Goal: Information Seeking & Learning: Find specific fact

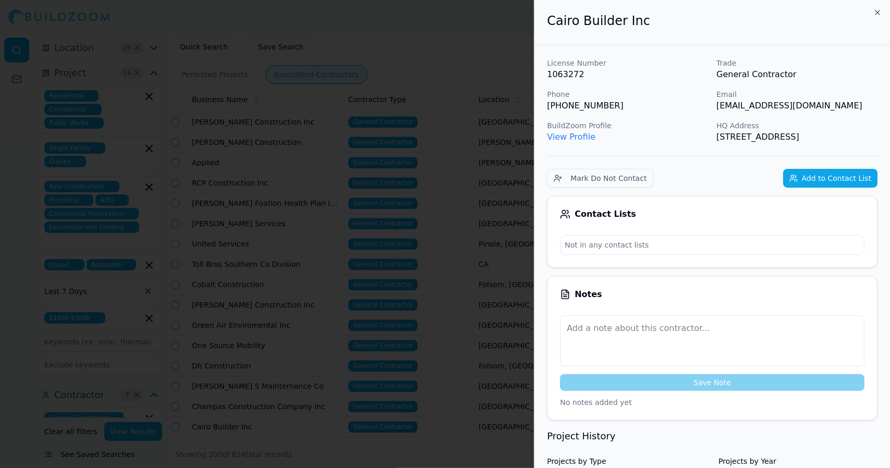
click at [570, 136] on link "View Profile" at bounding box center [571, 137] width 48 height 10
click at [571, 136] on link "View Profile" at bounding box center [571, 137] width 48 height 10
click at [876, 12] on icon "button" at bounding box center [877, 12] width 8 height 8
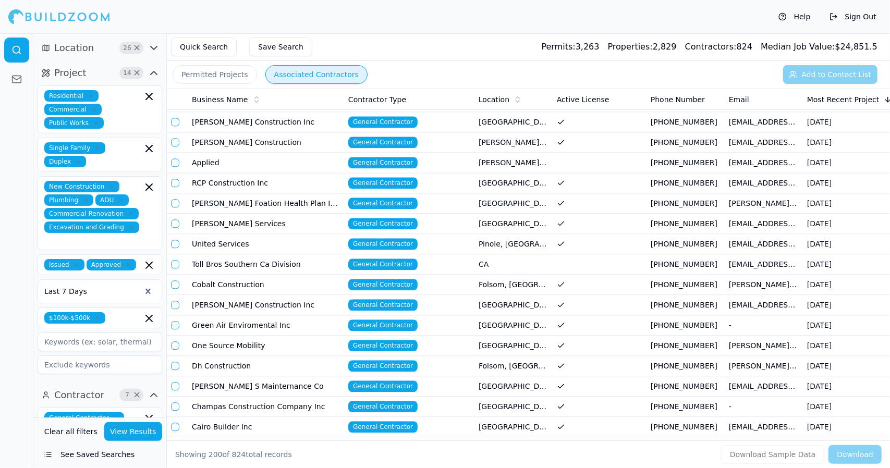
click at [300, 417] on td "Cairo Builder Inc" at bounding box center [266, 427] width 156 height 20
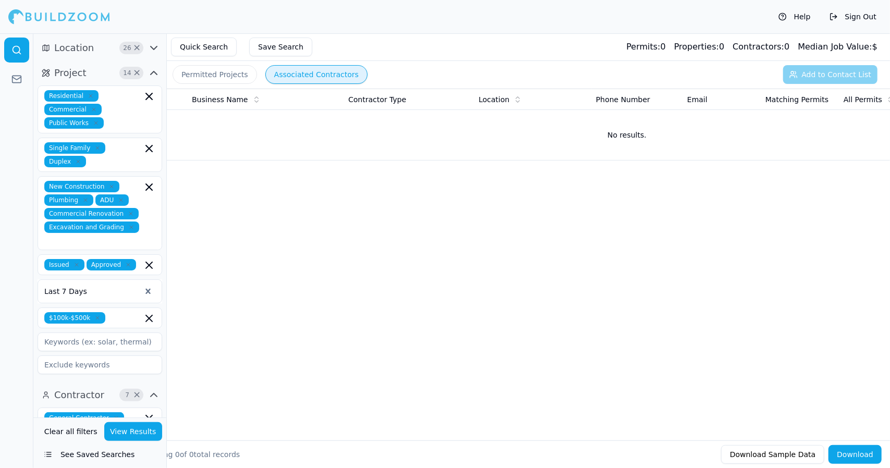
click at [225, 77] on button "Permitted Projects" at bounding box center [215, 74] width 84 height 19
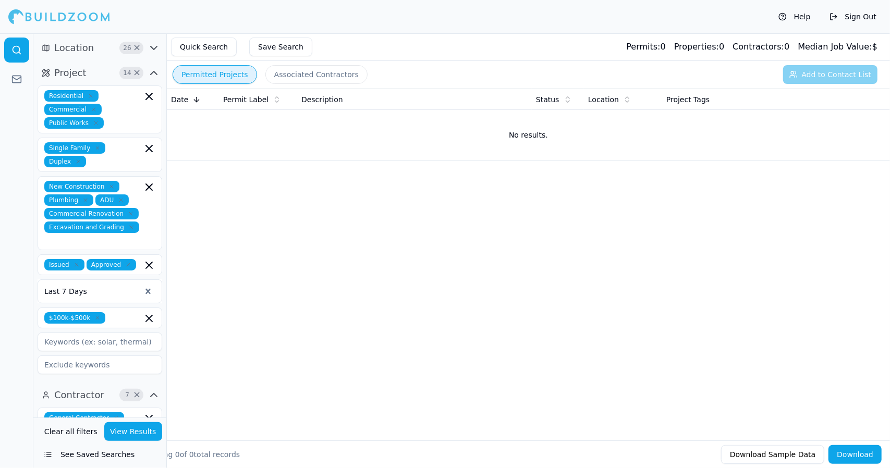
click at [215, 46] on button "Quick Search" at bounding box center [204, 47] width 66 height 19
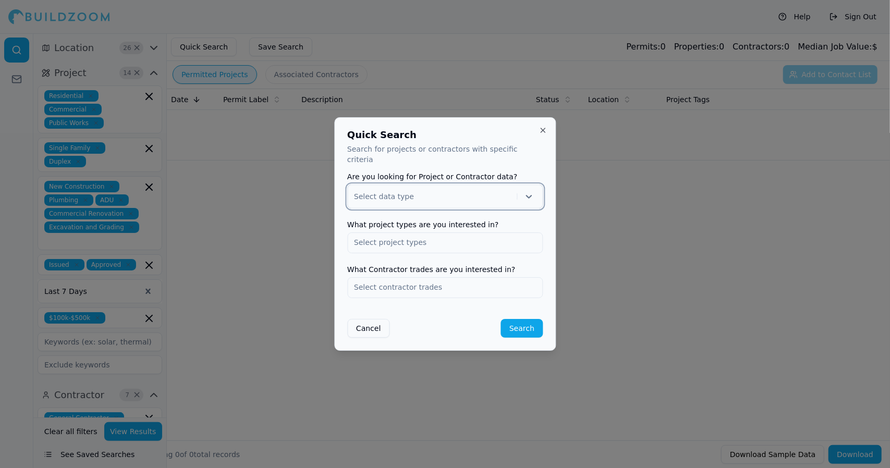
click at [526, 192] on icon at bounding box center [528, 196] width 10 height 10
click at [501, 218] on div "Project" at bounding box center [445, 223] width 194 height 17
click at [404, 241] on input "text" at bounding box center [445, 242] width 194 height 19
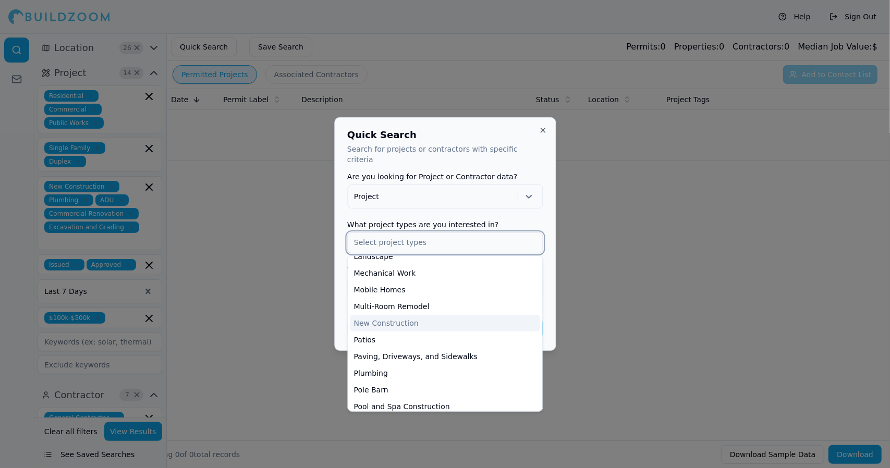
scroll to position [278, 0]
click at [489, 314] on div "New Construction" at bounding box center [445, 322] width 190 height 17
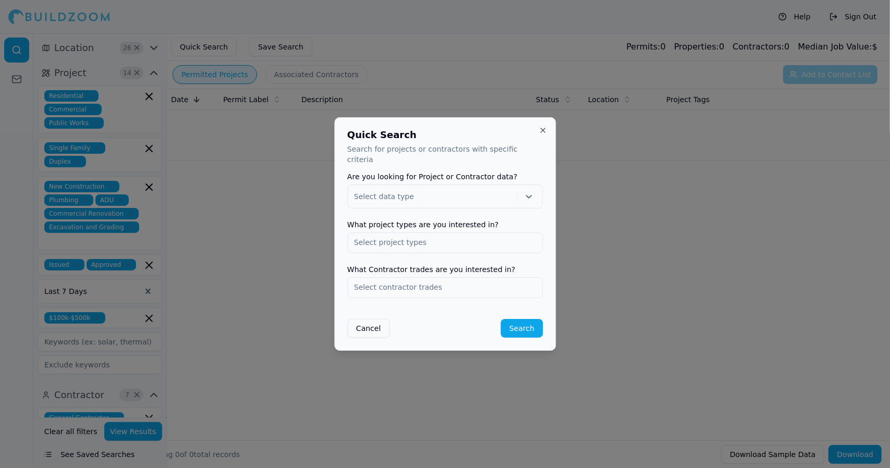
click at [605, 278] on div at bounding box center [445, 234] width 890 height 468
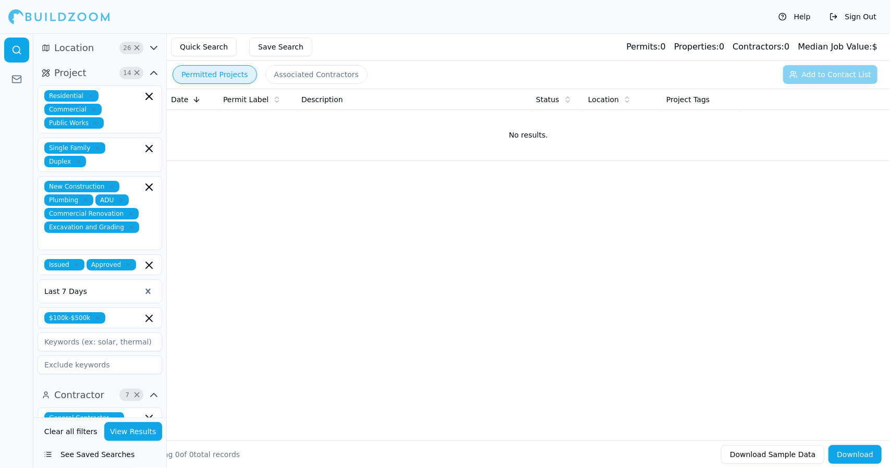
click at [208, 42] on button "Quick Search" at bounding box center [204, 47] width 66 height 19
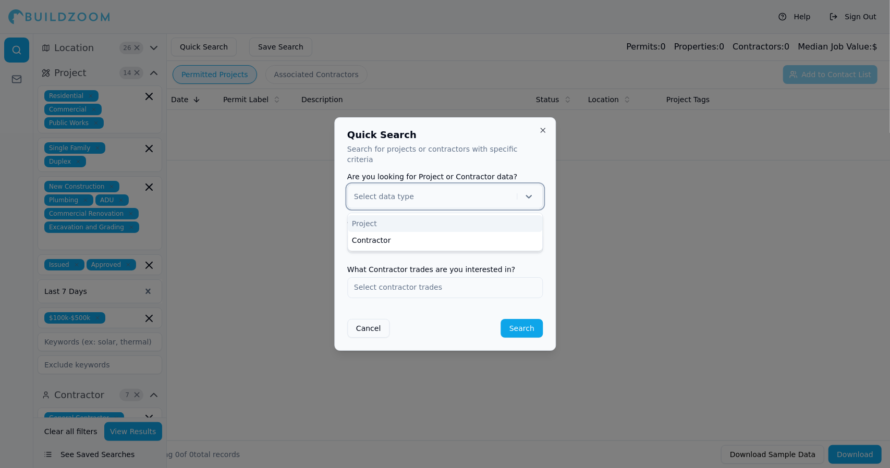
click at [529, 191] on icon at bounding box center [528, 196] width 10 height 10
click at [509, 215] on div "Project" at bounding box center [445, 223] width 194 height 17
click at [497, 238] on input "text" at bounding box center [445, 242] width 194 height 19
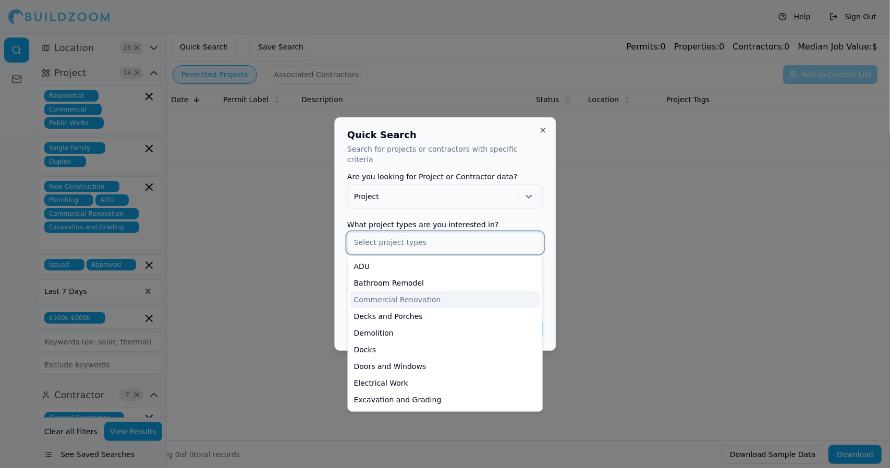
click at [496, 298] on div "Commercial Renovation" at bounding box center [445, 299] width 190 height 17
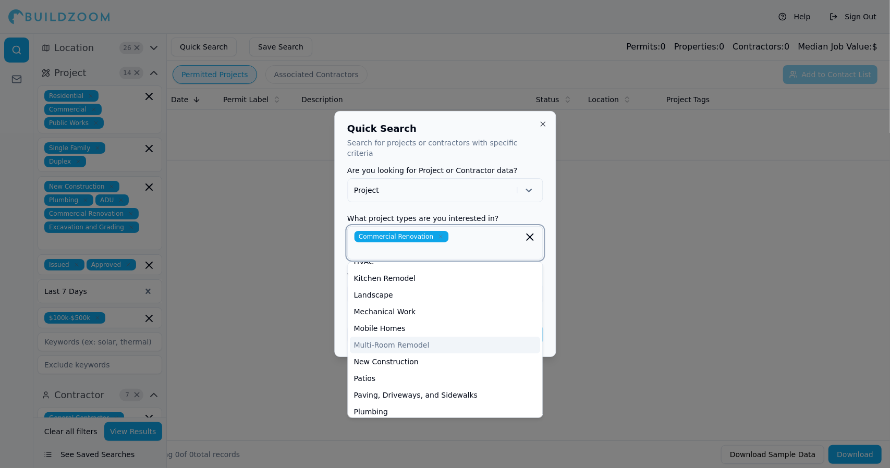
scroll to position [229, 0]
click at [466, 352] on div "New Construction" at bounding box center [445, 360] width 190 height 17
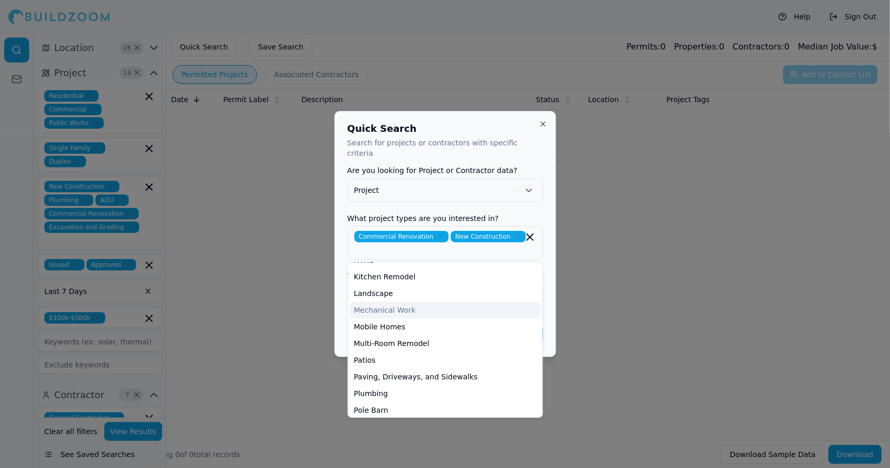
click at [547, 304] on div "Quick Search Search for projects or contractors with specific criteria Are you …" at bounding box center [445, 234] width 222 height 246
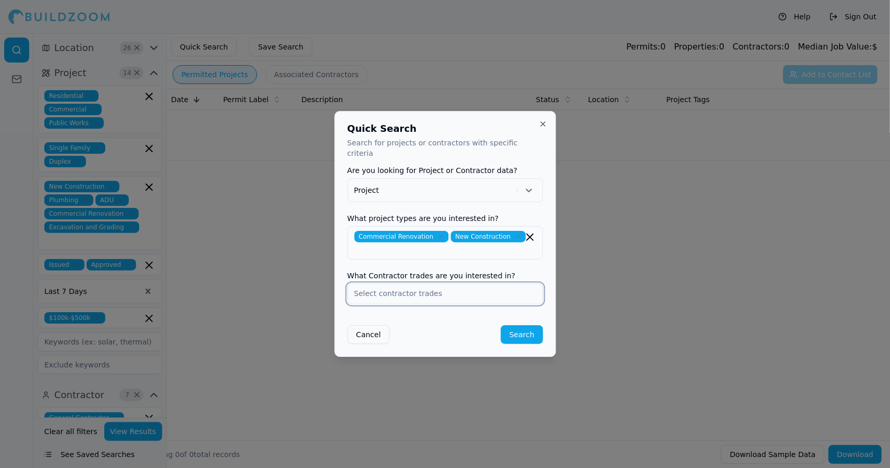
click at [477, 284] on input "text" at bounding box center [445, 293] width 194 height 19
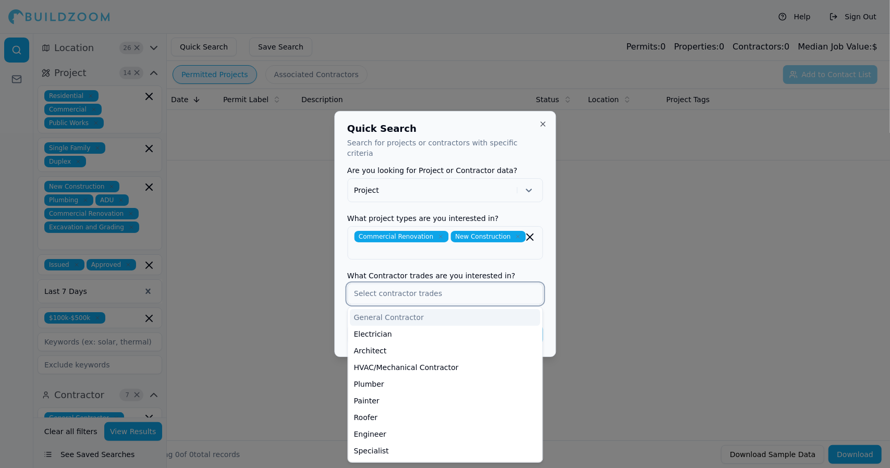
click at [463, 309] on div "General Contractor" at bounding box center [445, 317] width 190 height 17
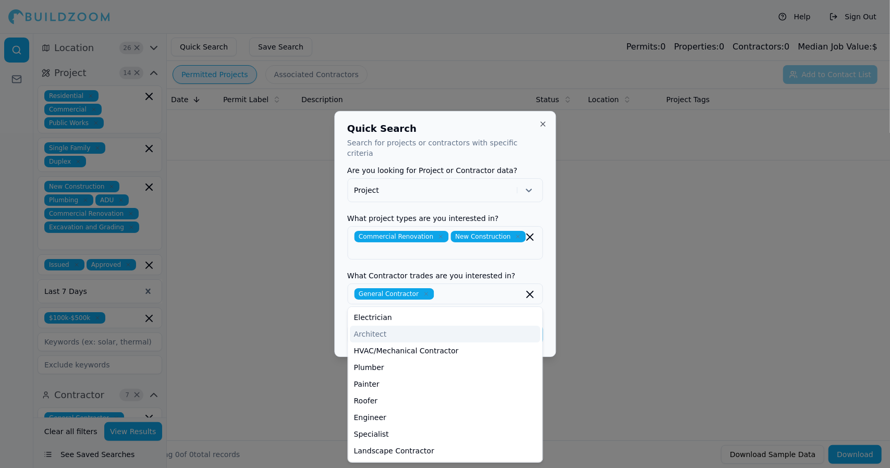
click at [550, 333] on div "Quick Search Search for projects or contractors with specific criteria Are you …" at bounding box center [445, 234] width 222 height 246
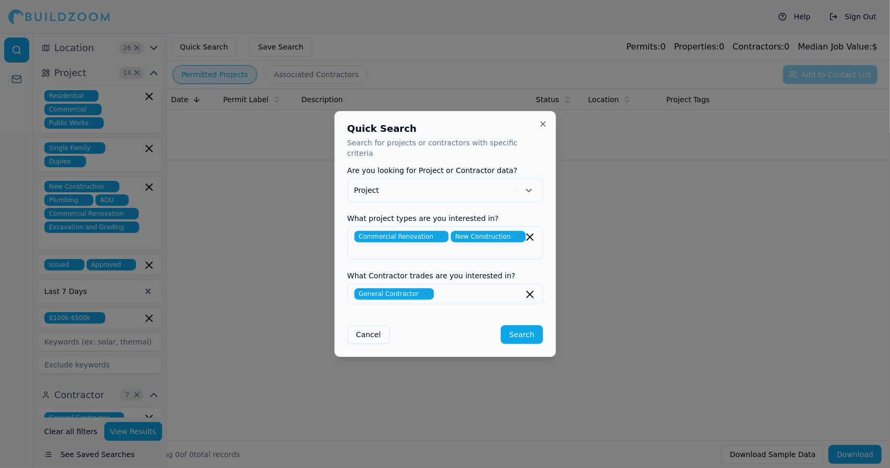
click at [518, 328] on button "Search" at bounding box center [522, 334] width 42 height 19
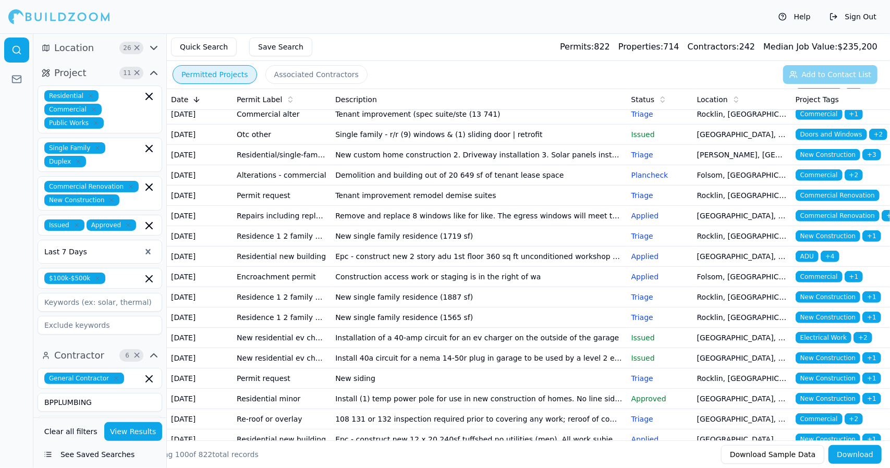
scroll to position [351, 0]
click at [452, 165] on td "New custom home construction 2. Driveway installation 3. Solar panels installat…" at bounding box center [479, 155] width 296 height 20
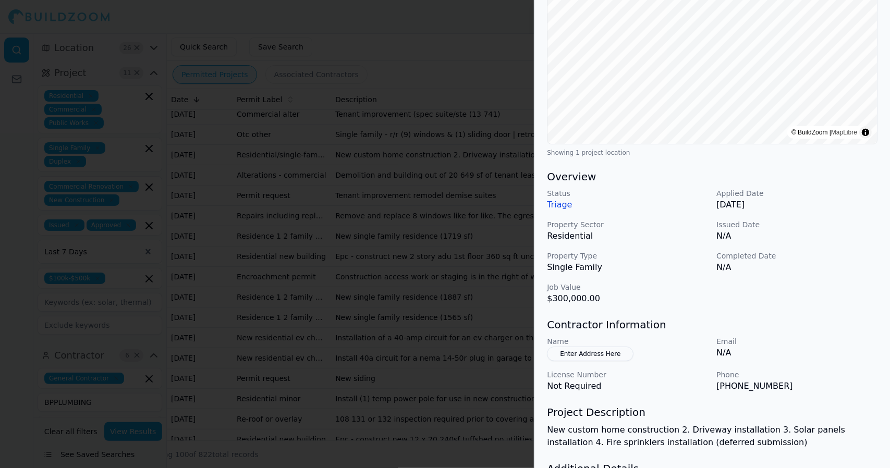
scroll to position [0, 0]
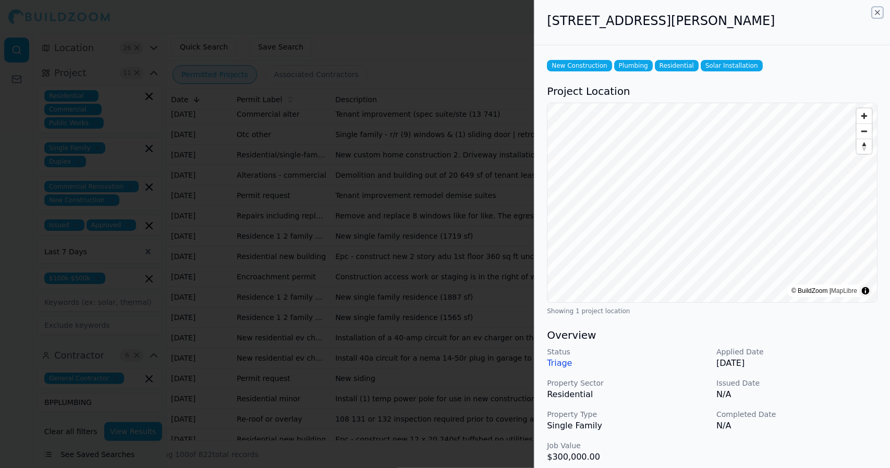
click at [877, 10] on icon "button" at bounding box center [877, 12] width 8 height 8
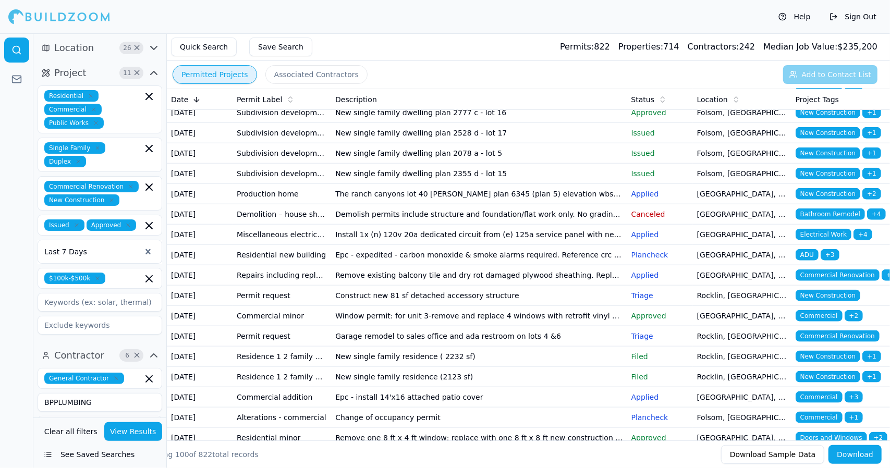
scroll to position [765, 0]
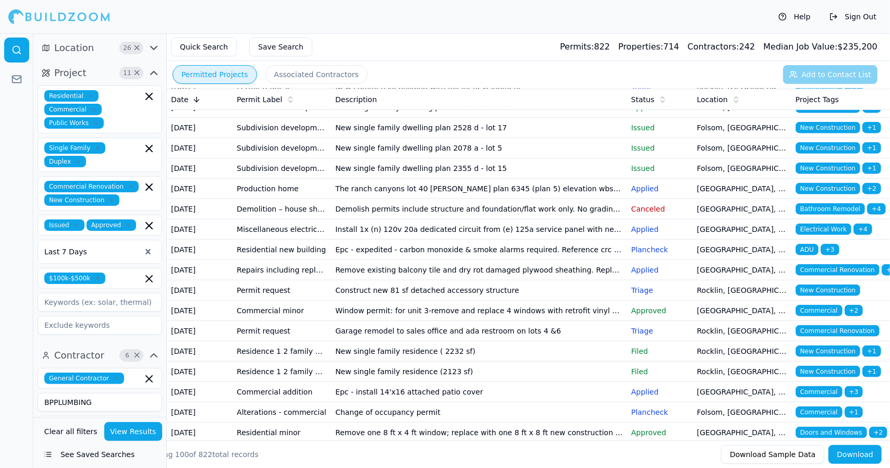
click at [778, 118] on td "Folsom, [GEOGRAPHIC_DATA]" at bounding box center [742, 107] width 99 height 20
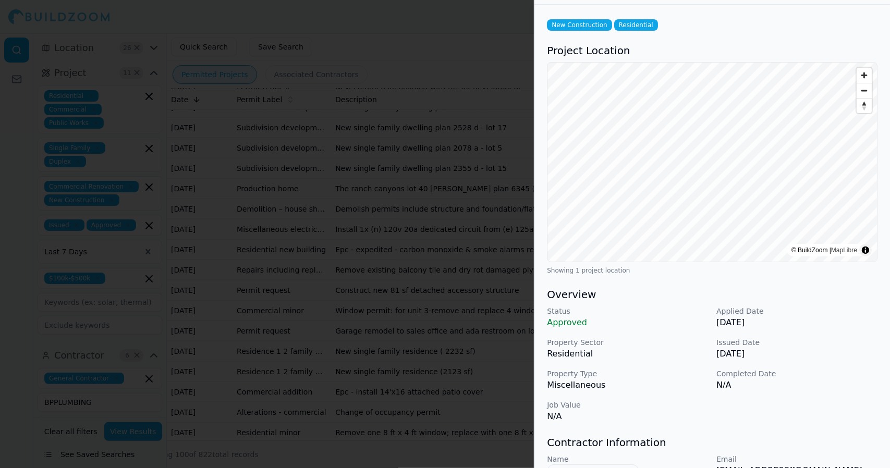
scroll to position [0, 0]
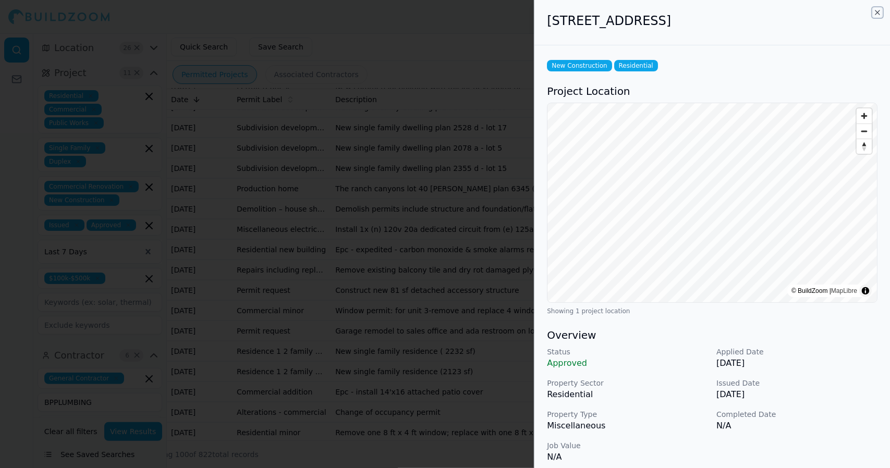
click at [877, 13] on icon "button" at bounding box center [877, 12] width 4 height 4
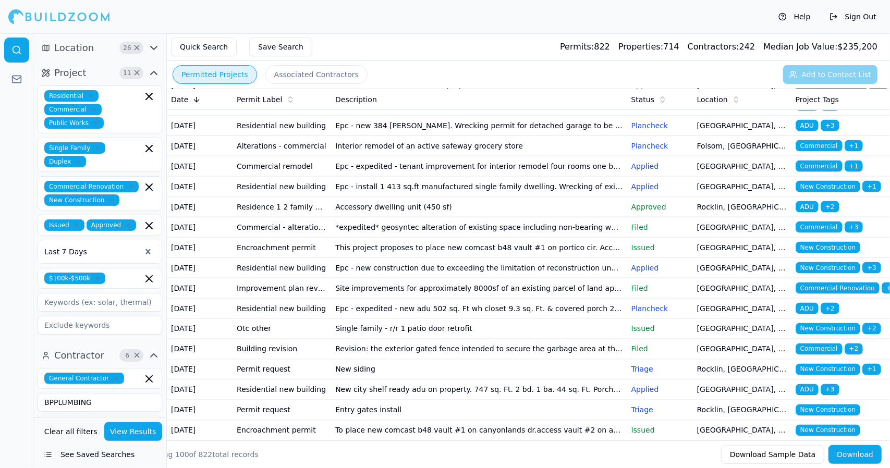
scroll to position [1115, 0]
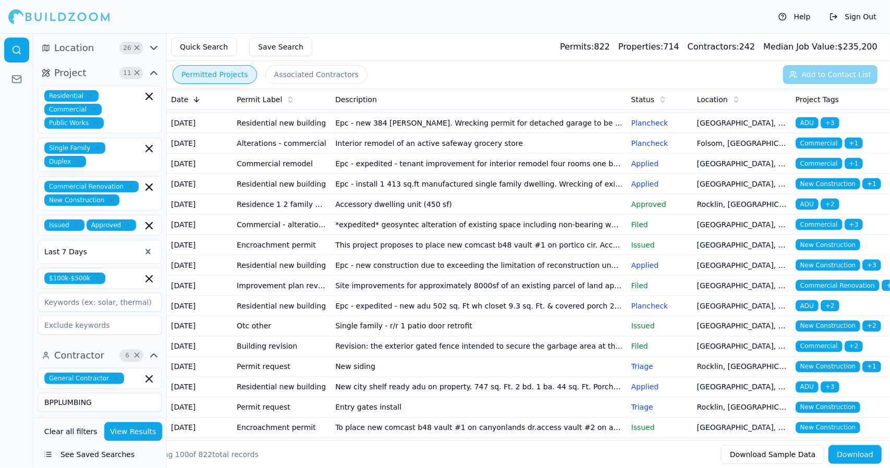
click at [699, 11] on td "Rocklin, [GEOGRAPHIC_DATA]" at bounding box center [742, 1] width 99 height 20
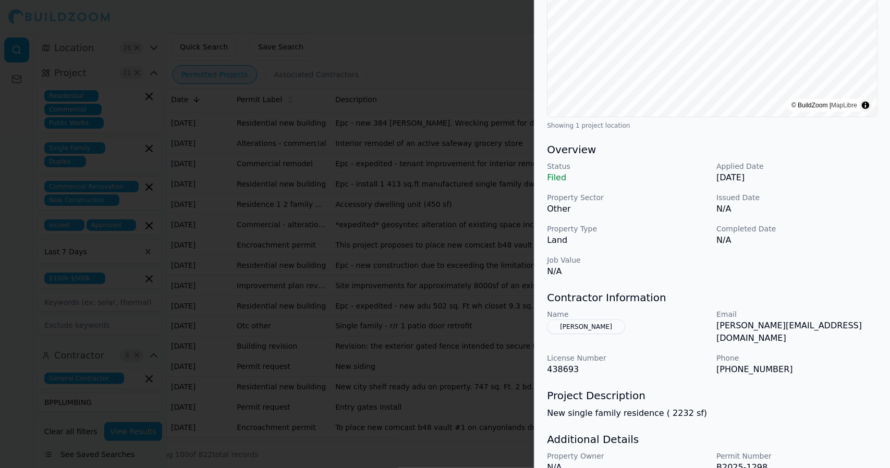
scroll to position [224, 0]
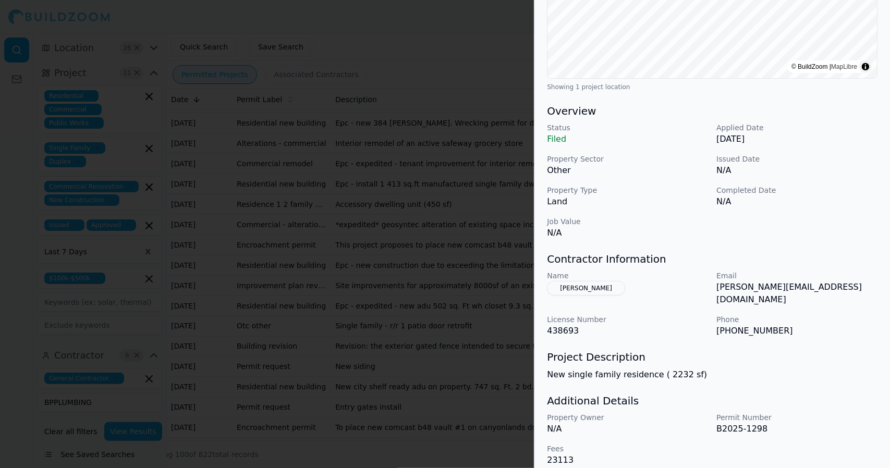
click at [619, 285] on button "[PERSON_NAME]" at bounding box center [586, 288] width 78 height 15
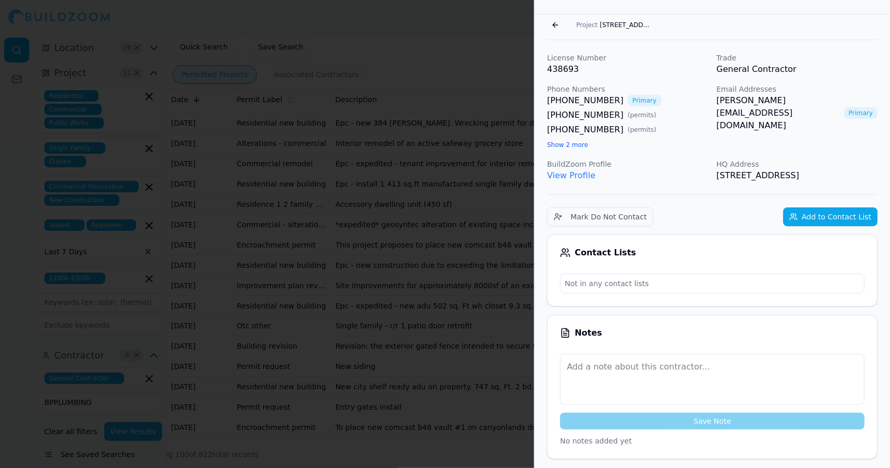
scroll to position [0, 0]
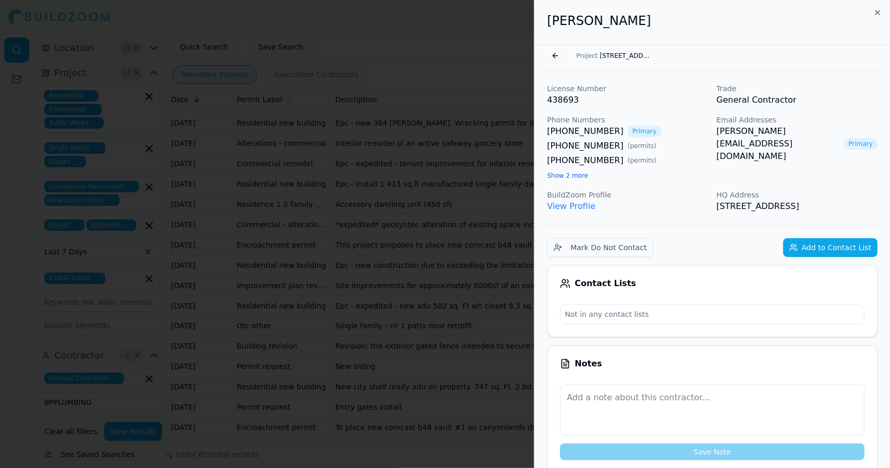
drag, startPoint x: 753, startPoint y: 219, endPoint x: 546, endPoint y: 29, distance: 281.1
copy div "[PERSON_NAME] Go back Project [STREET_ADDRESS][PERSON_NAME] License Number 4386…"
click at [739, 22] on h2 "[PERSON_NAME]" at bounding box center [712, 21] width 330 height 17
click at [878, 11] on icon "button" at bounding box center [877, 12] width 8 height 8
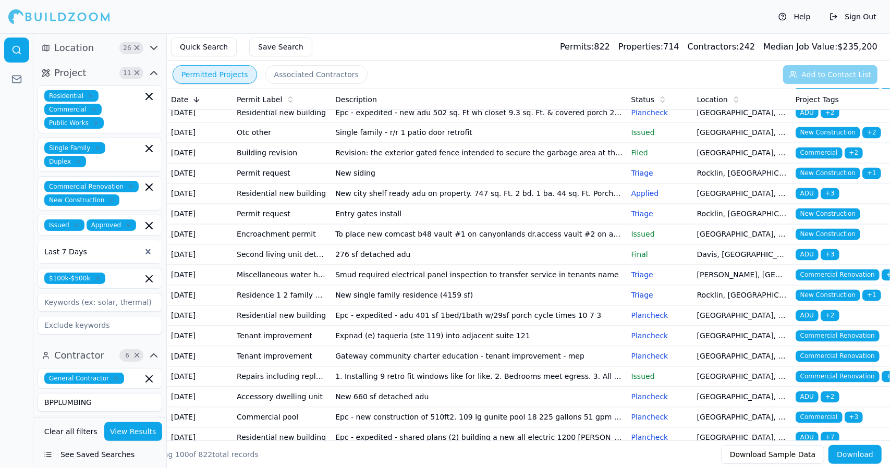
scroll to position [1312, 0]
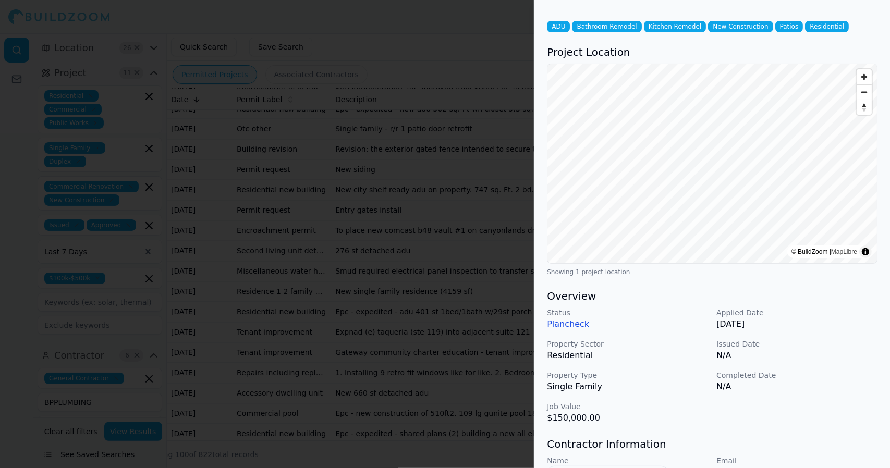
scroll to position [0, 0]
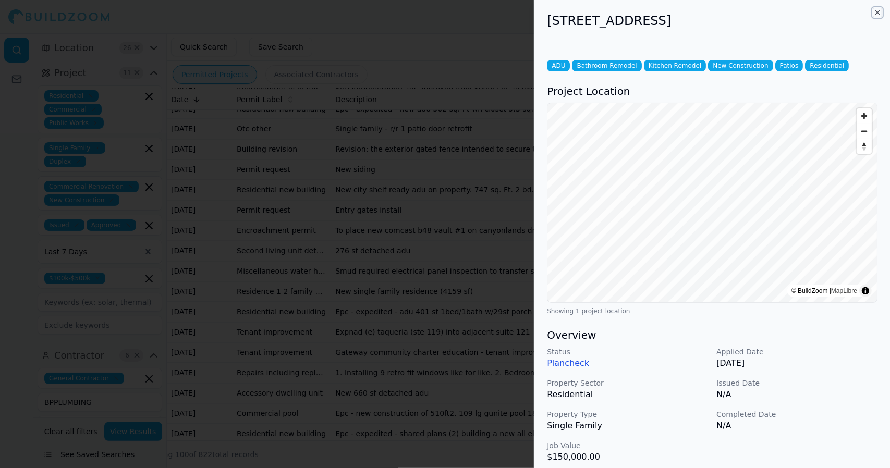
click at [877, 11] on icon "button" at bounding box center [877, 12] width 8 height 8
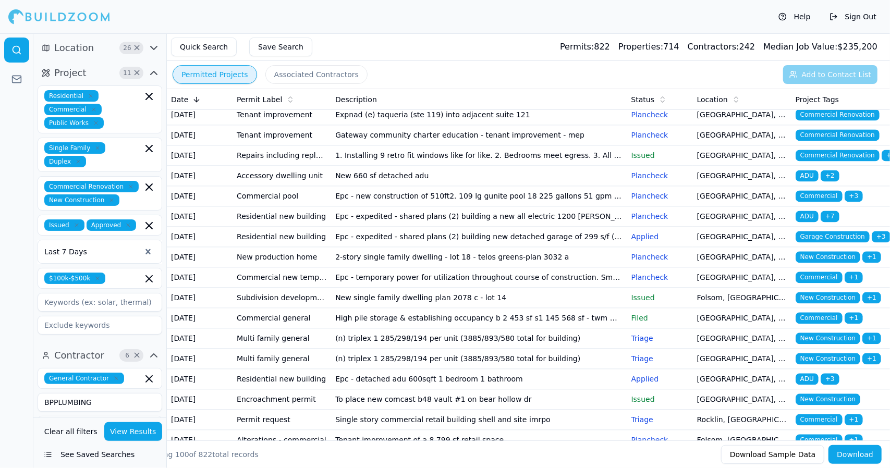
scroll to position [1537, 0]
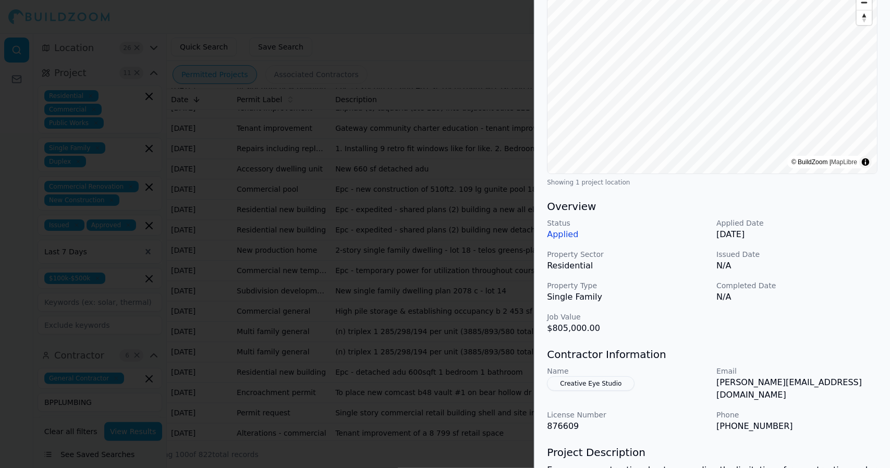
scroll to position [0, 0]
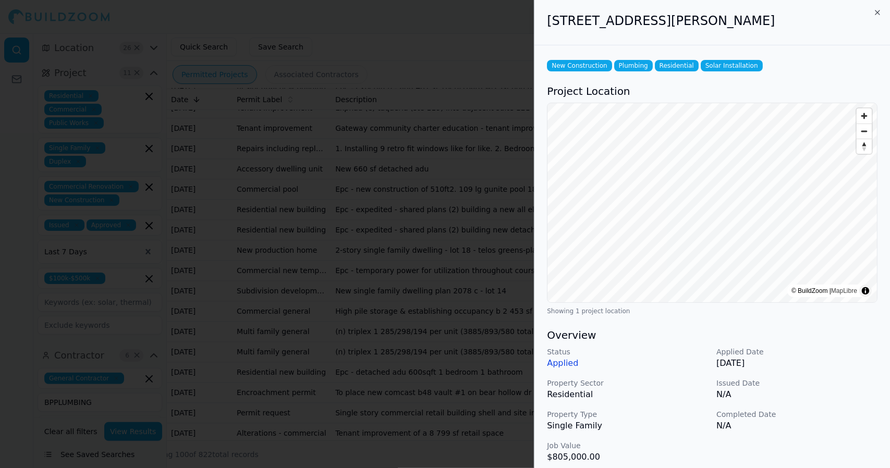
drag, startPoint x: 791, startPoint y: 22, endPoint x: 543, endPoint y: 27, distance: 248.7
click at [543, 27] on div "[STREET_ADDRESS][PERSON_NAME]" at bounding box center [711, 22] width 355 height 45
copy h2 "[STREET_ADDRESS][PERSON_NAME]"
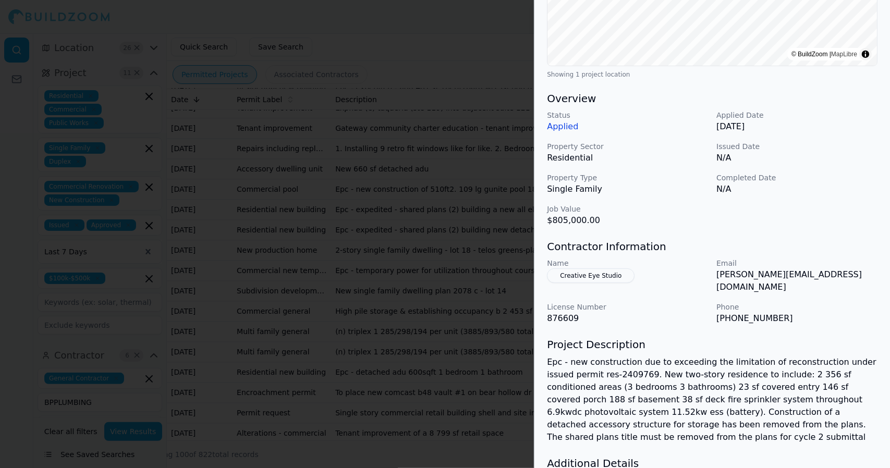
scroll to position [287, 0]
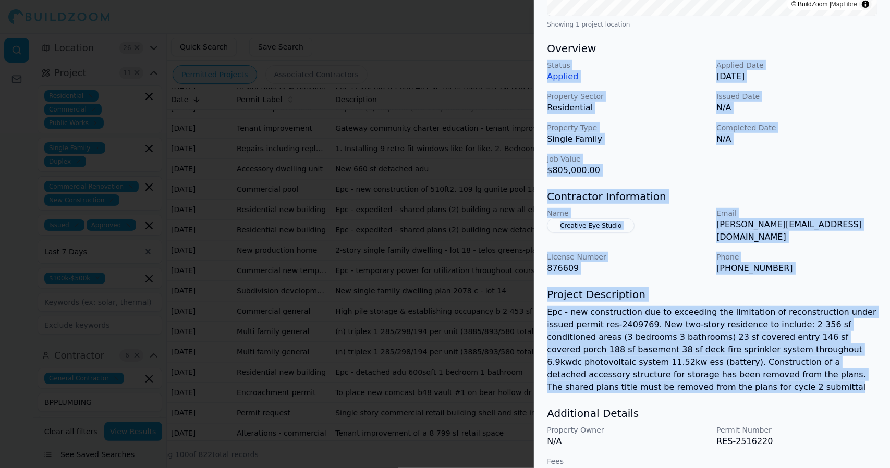
drag, startPoint x: 852, startPoint y: 363, endPoint x: 593, endPoint y: 53, distance: 403.7
click at [593, 53] on div "New Construction Plumbing Residential Solar Installation Project Location © Bui…" at bounding box center [711, 125] width 355 height 733
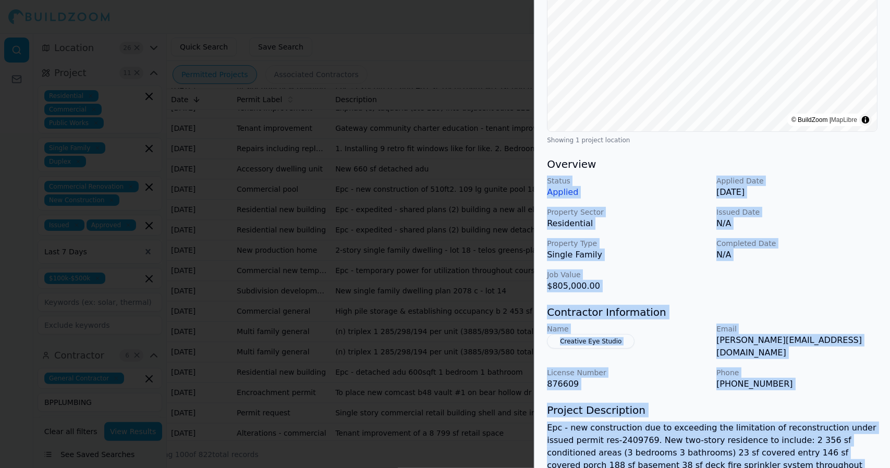
scroll to position [165, 0]
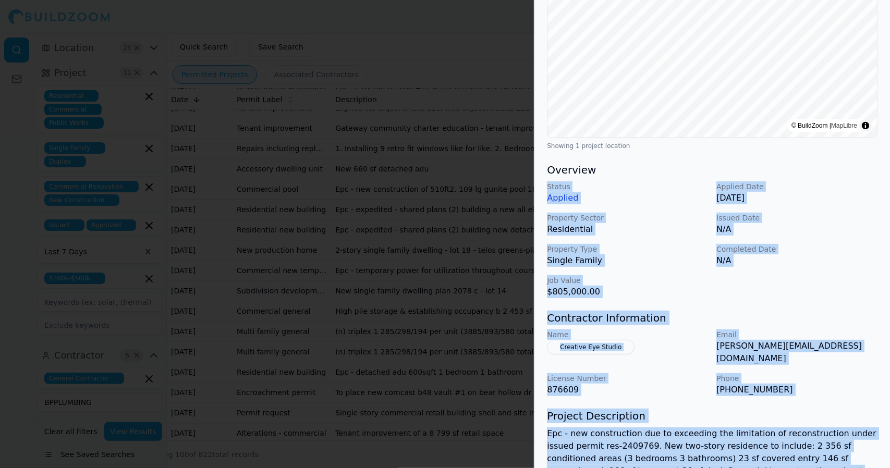
copy div "Status Applied Applied Date [DATE] Property Sector Residential Issued Date N/A …"
click at [849, 211] on div "Status Applied Applied Date [DATE] Property Sector Residential Issued Date N/A …" at bounding box center [712, 239] width 330 height 117
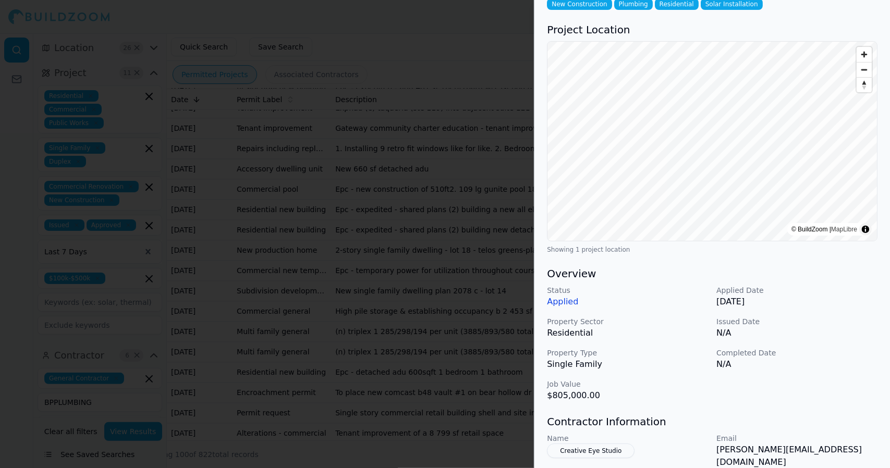
scroll to position [0, 0]
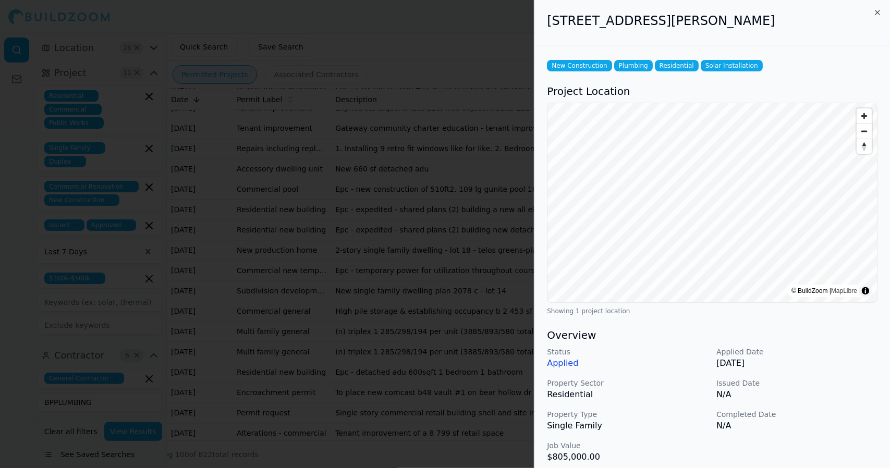
drag, startPoint x: 791, startPoint y: 20, endPoint x: 547, endPoint y: 33, distance: 244.3
click at [547, 33] on div "[STREET_ADDRESS][PERSON_NAME]" at bounding box center [711, 22] width 355 height 45
copy h2 "[STREET_ADDRESS][PERSON_NAME]"
click at [876, 14] on icon "button" at bounding box center [877, 12] width 8 height 8
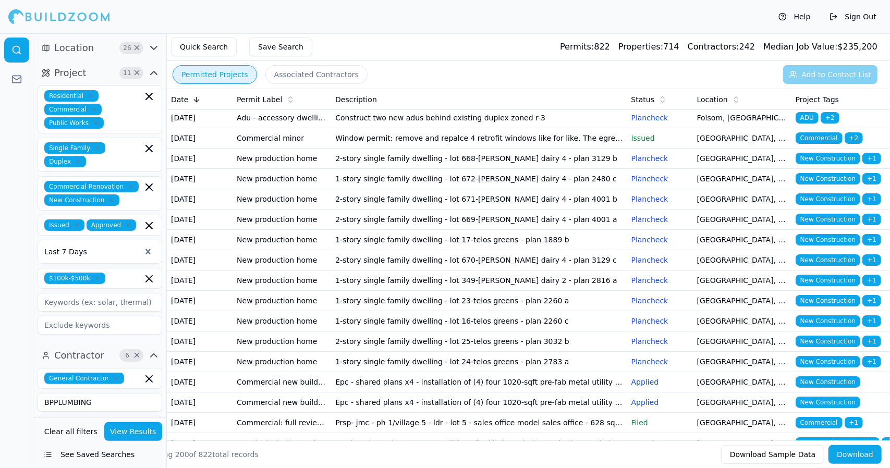
scroll to position [2585, 0]
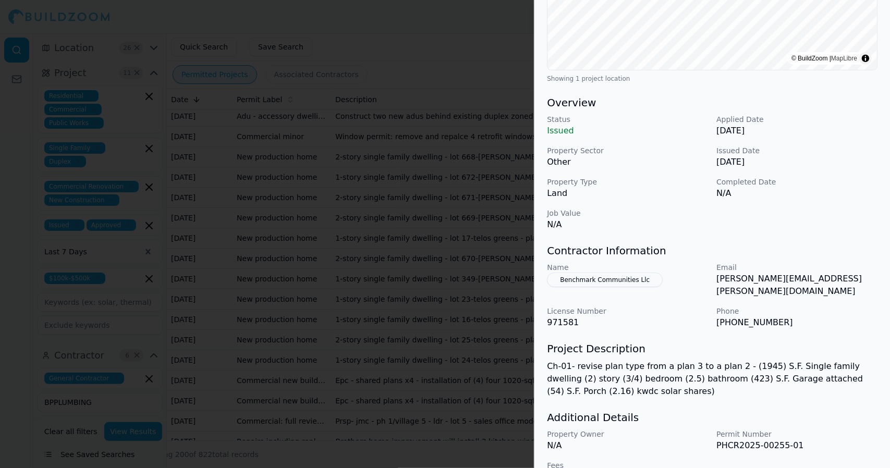
scroll to position [249, 0]
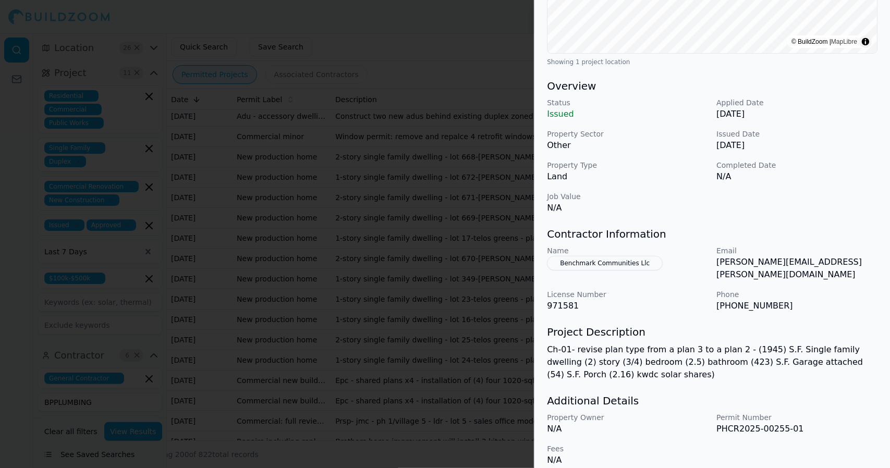
click at [579, 260] on button "Benchmark Communities Llc" at bounding box center [605, 263] width 116 height 15
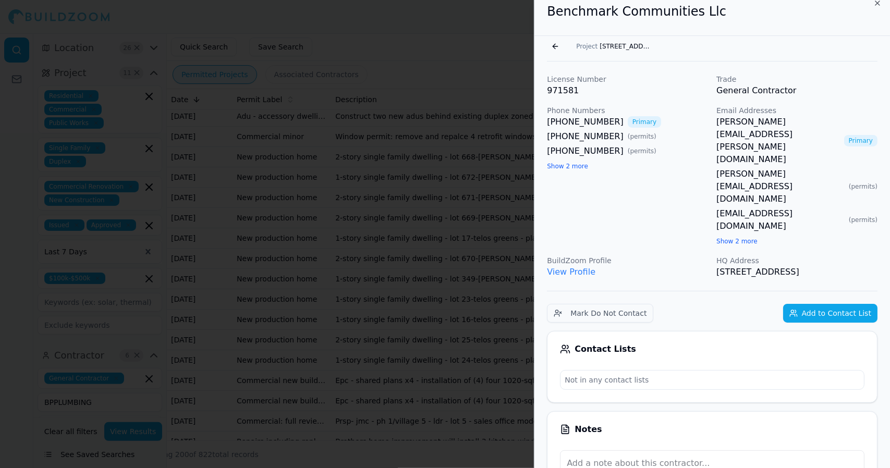
scroll to position [0, 2]
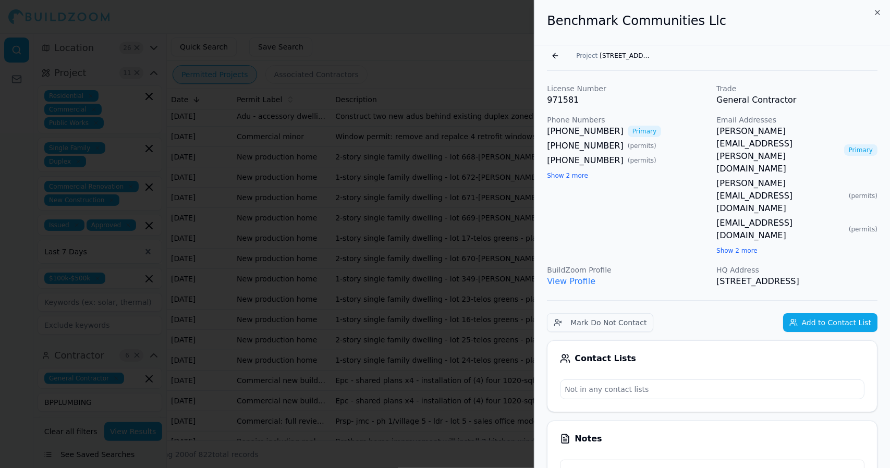
drag, startPoint x: 746, startPoint y: 217, endPoint x: 546, endPoint y: 29, distance: 274.7
copy div "Benchmark Communities Llc Go back Project [STREET_ADDRESS] License Number 97158…"
click at [669, 265] on div "BuildZoom Profile View Profile" at bounding box center [627, 276] width 161 height 23
click at [875, 11] on icon "button" at bounding box center [877, 12] width 4 height 4
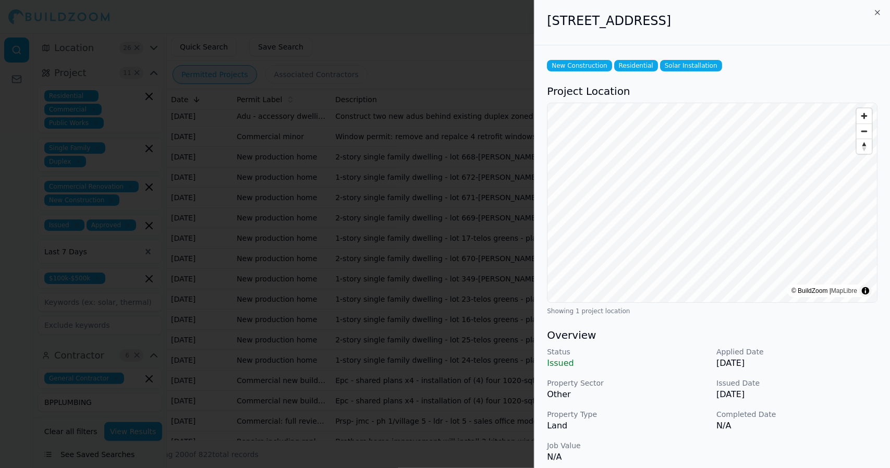
drag, startPoint x: 778, startPoint y: 23, endPoint x: 545, endPoint y: 31, distance: 233.1
click at [545, 31] on div "[STREET_ADDRESS]" at bounding box center [711, 22] width 355 height 45
copy h2 "[STREET_ADDRESS]"
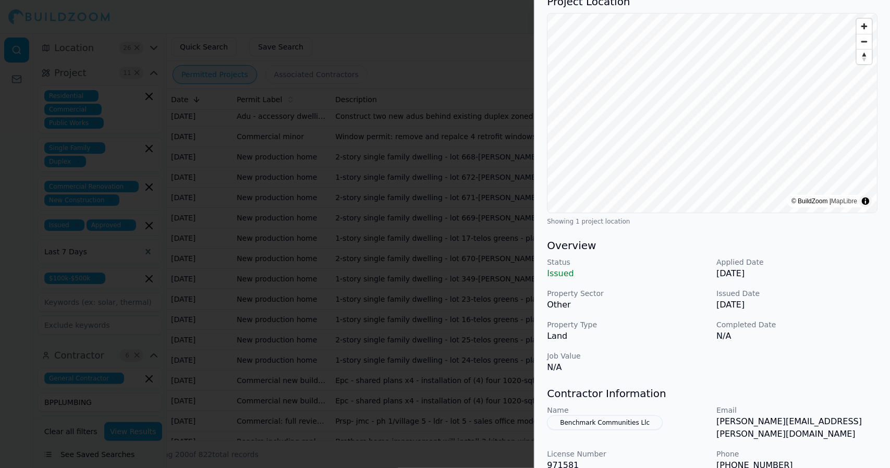
scroll to position [90, 0]
click at [858, 374] on div "New Construction Residential Solar Installation Project Location © BuildZoom | …" at bounding box center [711, 297] width 355 height 683
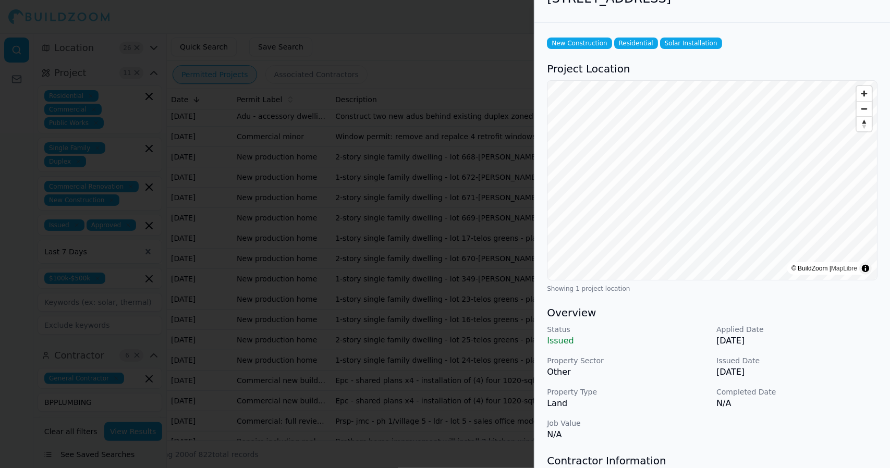
scroll to position [0, 0]
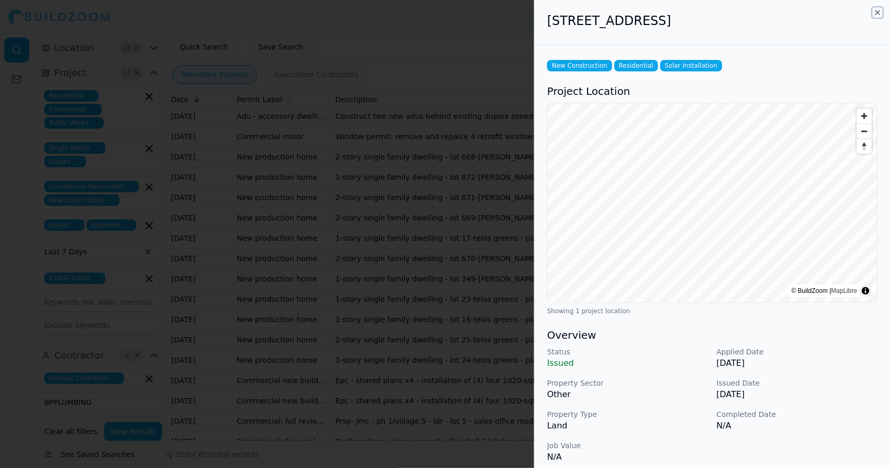
click at [877, 12] on icon "button" at bounding box center [877, 12] width 4 height 4
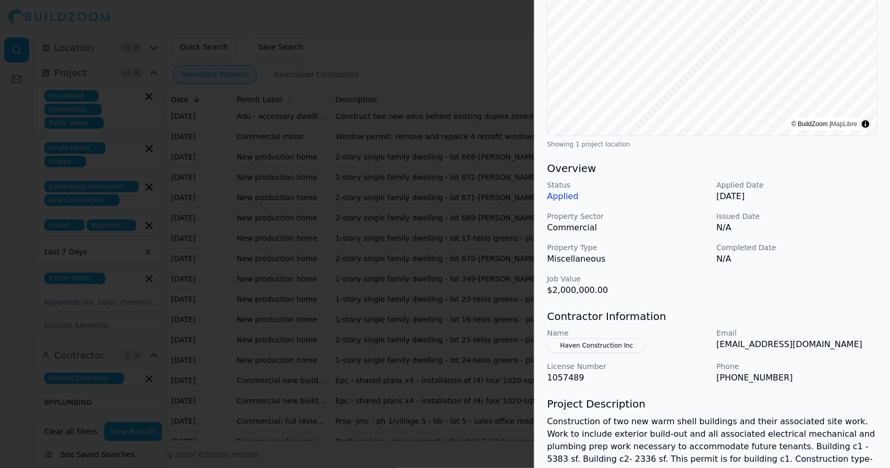
scroll to position [169, 0]
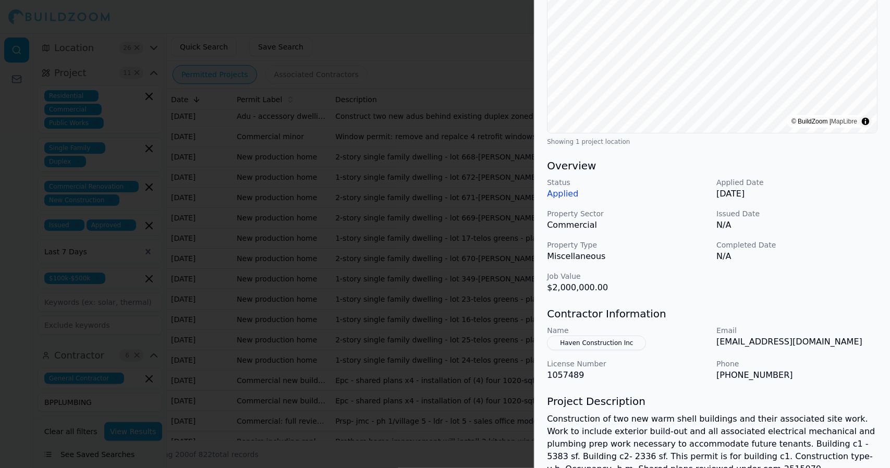
click at [572, 341] on button "Haven Construction Inc" at bounding box center [596, 343] width 99 height 15
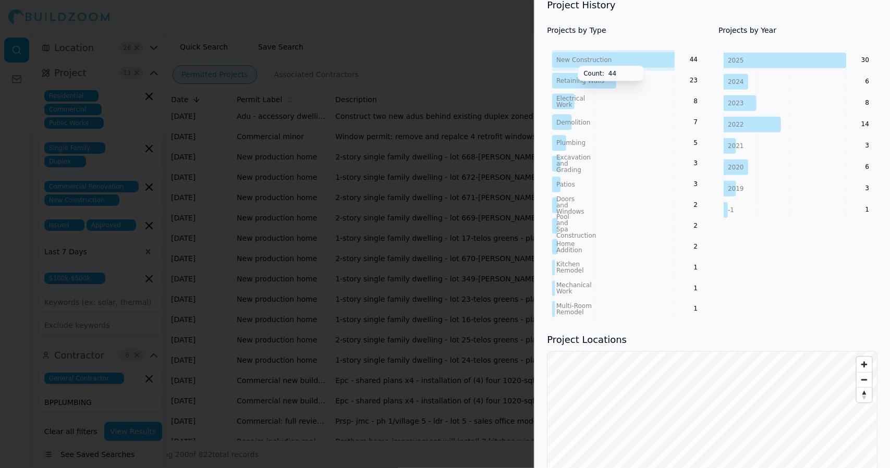
scroll to position [470, 0]
click at [841, 14] on h3 "Project History" at bounding box center [712, 6] width 330 height 15
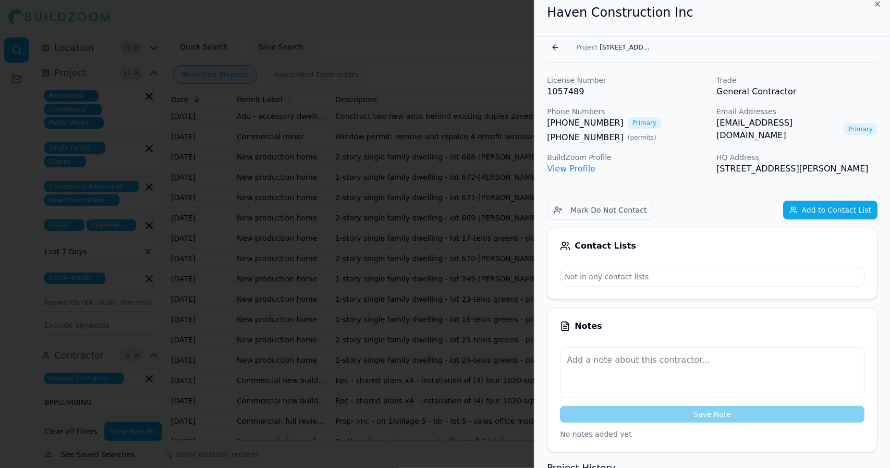
scroll to position [0, 0]
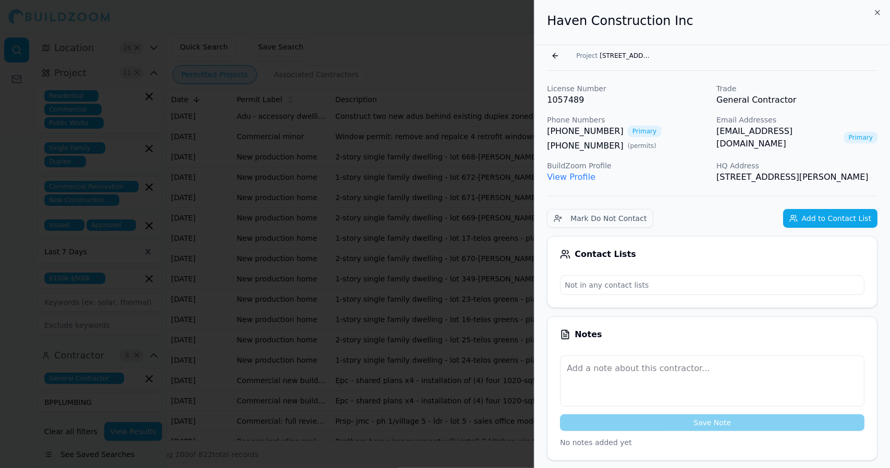
drag, startPoint x: 793, startPoint y: 189, endPoint x: 634, endPoint y: 201, distance: 160.0
drag, startPoint x: 548, startPoint y: 24, endPoint x: 803, endPoint y: 192, distance: 305.0
copy div "Haven Construction Inc Go back Project [STREET_ADDRESS] License Number 1057489 …"
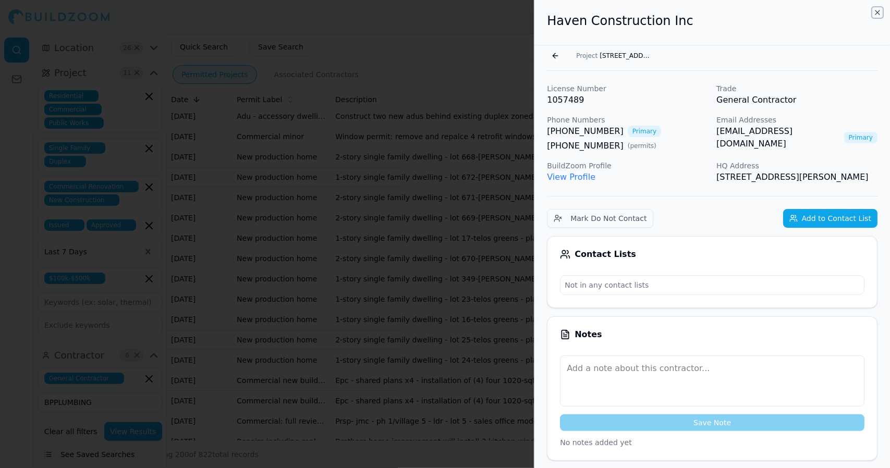
click at [875, 9] on icon "button" at bounding box center [877, 12] width 8 height 8
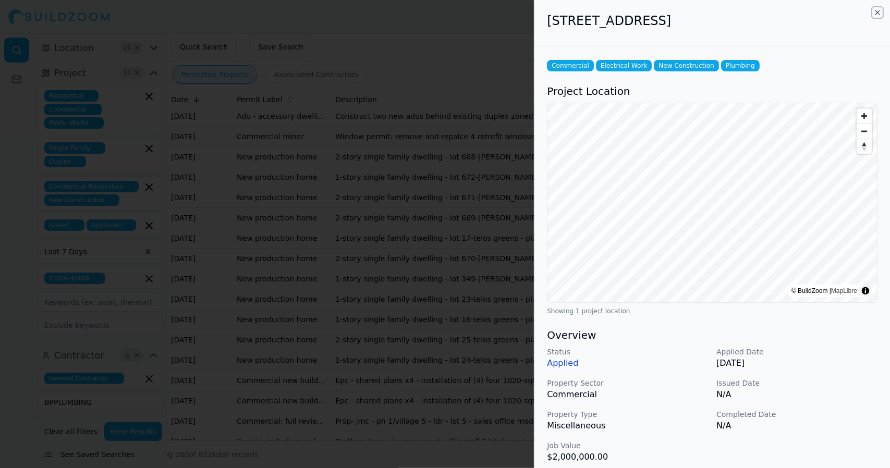
click at [875, 14] on icon "button" at bounding box center [877, 12] width 8 height 8
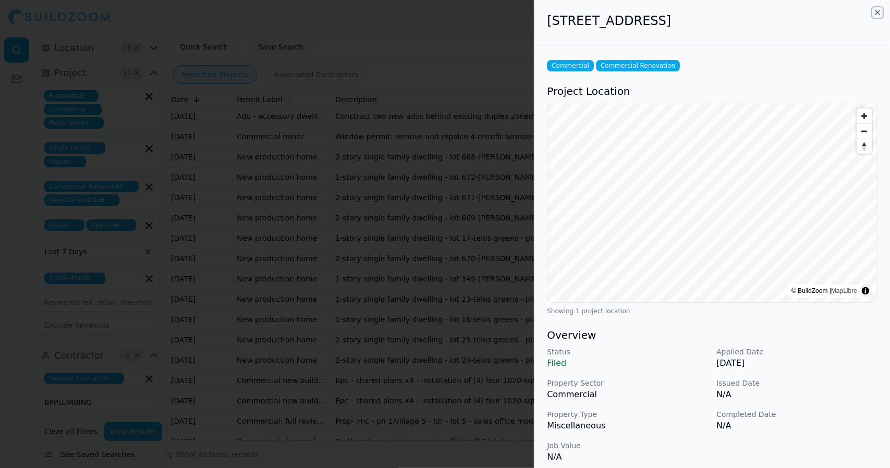
click at [876, 13] on icon "button" at bounding box center [877, 12] width 8 height 8
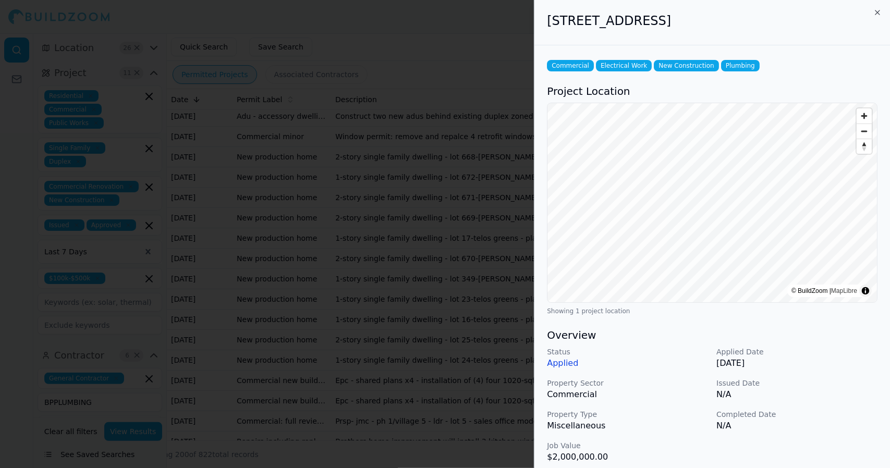
drag, startPoint x: 782, startPoint y: 22, endPoint x: 544, endPoint y: 36, distance: 238.6
click at [544, 36] on div "[STREET_ADDRESS]" at bounding box center [711, 22] width 355 height 45
copy h2 "[STREET_ADDRESS]"
click at [874, 13] on icon "button" at bounding box center [877, 12] width 8 height 8
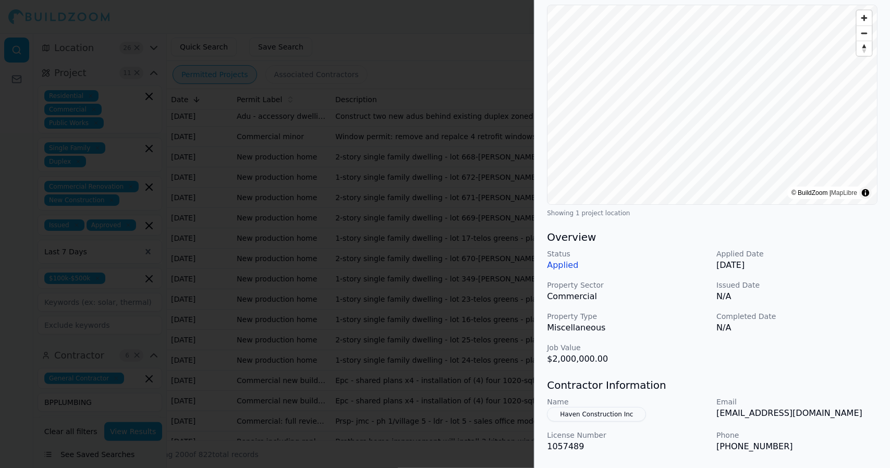
scroll to position [101, 0]
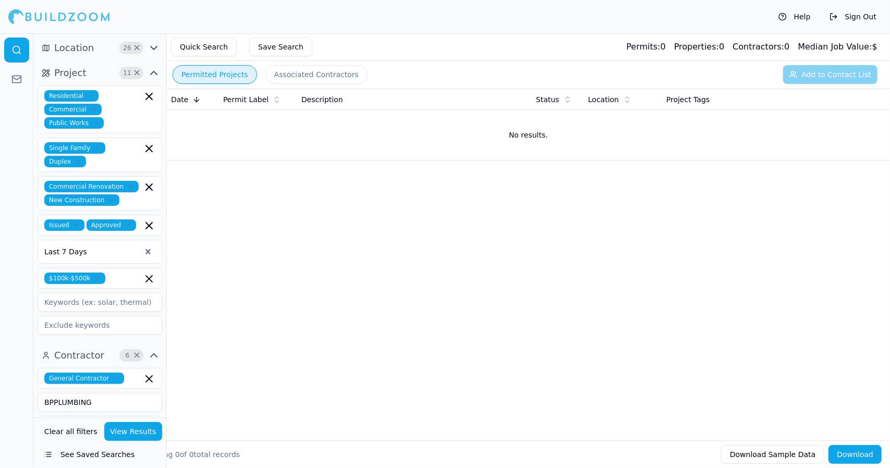
click at [213, 75] on button "Permitted Projects" at bounding box center [215, 74] width 84 height 19
click at [200, 42] on button "Quick Search" at bounding box center [204, 47] width 66 height 19
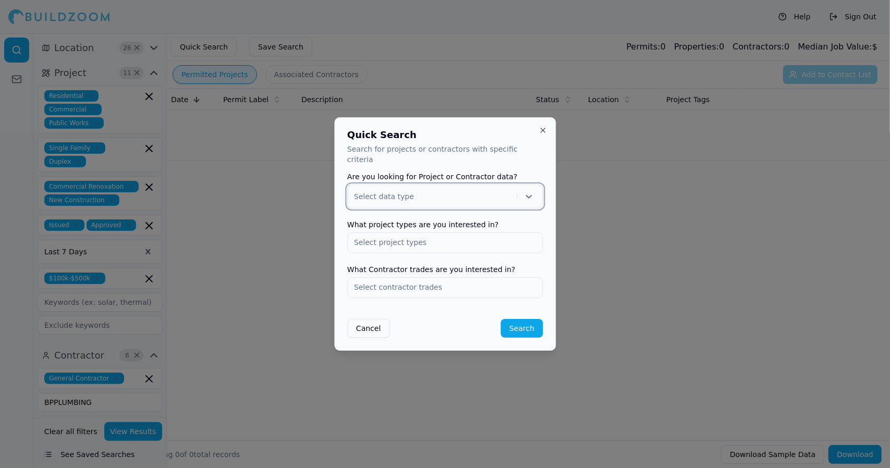
click at [545, 134] on button "Close" at bounding box center [542, 130] width 8 height 8
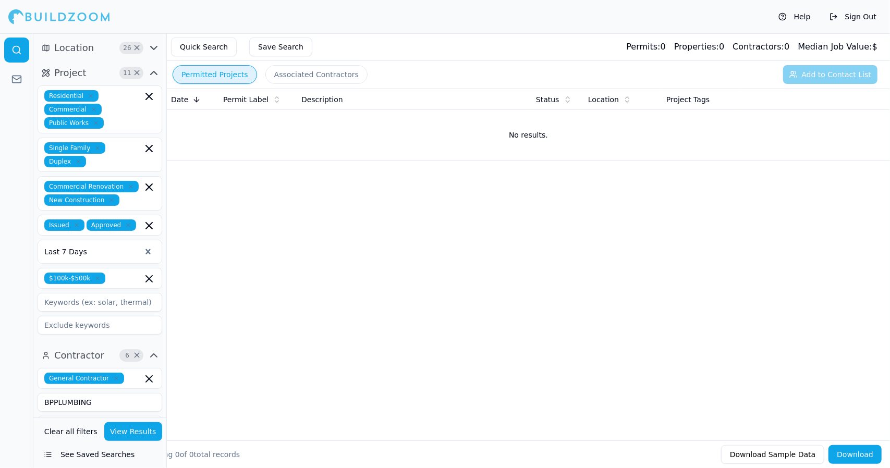
click at [215, 70] on button "Permitted Projects" at bounding box center [215, 74] width 84 height 19
click at [206, 44] on button "Quick Search" at bounding box center [204, 47] width 66 height 19
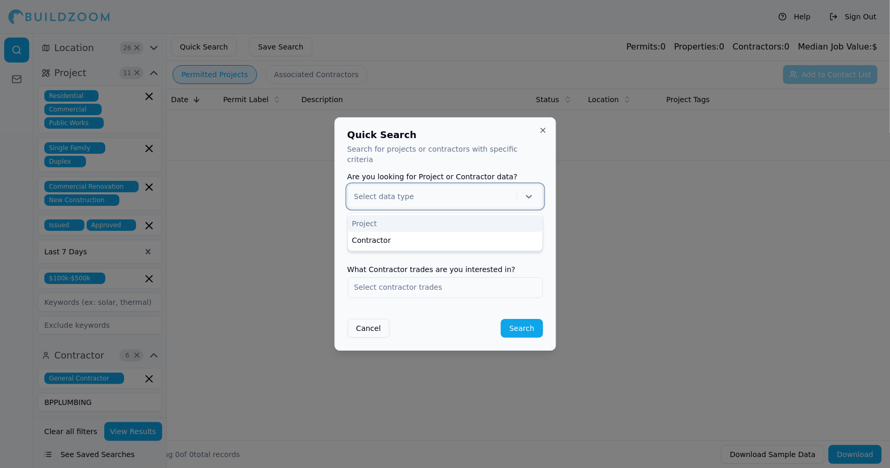
drag, startPoint x: 531, startPoint y: 192, endPoint x: 483, endPoint y: 224, distance: 57.2
click at [483, 224] on div "Project" at bounding box center [445, 223] width 194 height 17
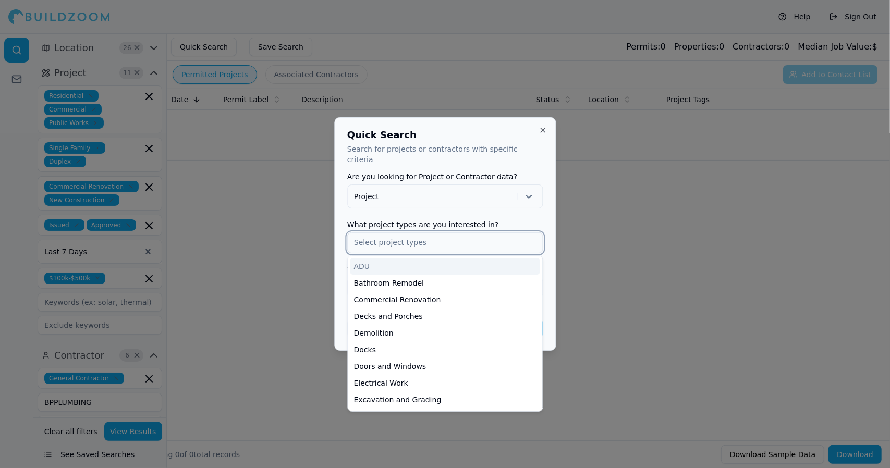
drag, startPoint x: 493, startPoint y: 240, endPoint x: 471, endPoint y: 238, distance: 22.0
click at [471, 238] on input "text" at bounding box center [445, 242] width 194 height 19
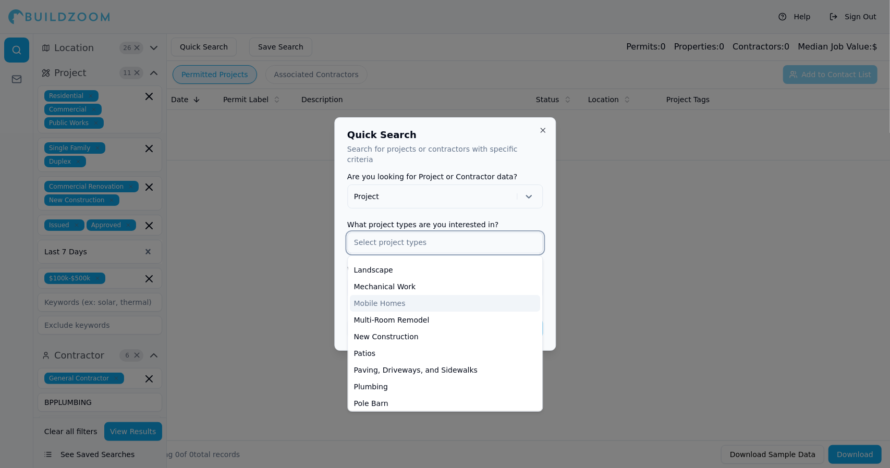
scroll to position [264, 0]
click at [403, 331] on div "New Construction" at bounding box center [445, 336] width 190 height 17
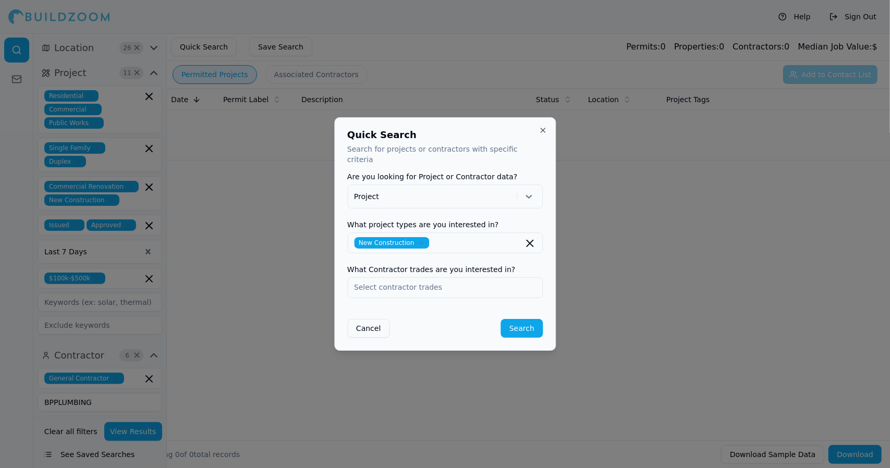
click at [491, 134] on div "Quick Search Search for projects or contractors with specific criteria Are you …" at bounding box center [445, 234] width 222 height 234
click at [486, 283] on input "text" at bounding box center [445, 287] width 194 height 19
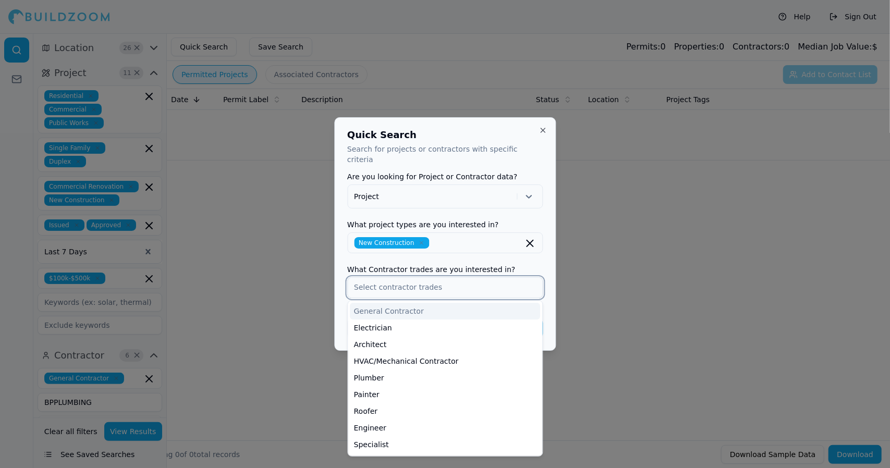
click at [478, 305] on div "General Contractor" at bounding box center [445, 311] width 190 height 17
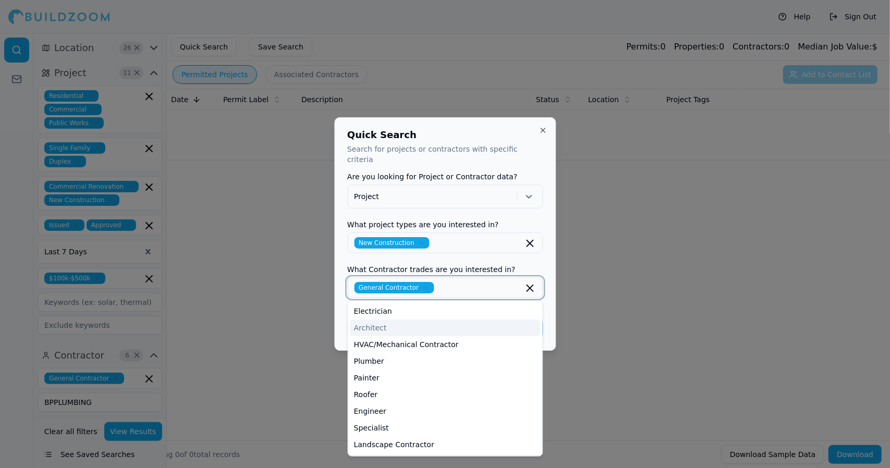
drag, startPoint x: 468, startPoint y: 320, endPoint x: 439, endPoint y: 318, distance: 28.7
drag, startPoint x: 439, startPoint y: 318, endPoint x: 416, endPoint y: 319, distance: 22.9
click at [416, 320] on div "Architect" at bounding box center [445, 328] width 190 height 17
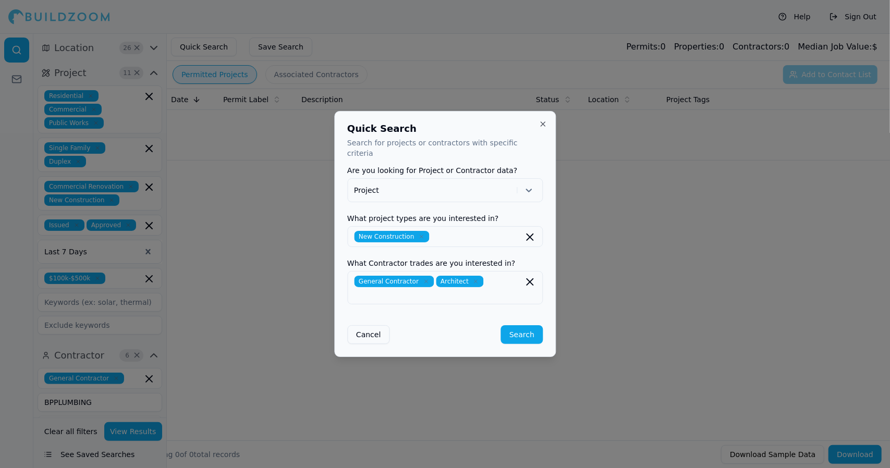
click at [549, 335] on div "Quick Search Search for projects or contractors with specific criteria Are you …" at bounding box center [445, 234] width 222 height 246
drag, startPoint x: 523, startPoint y: 323, endPoint x: 512, endPoint y: 325, distance: 11.7
click at [512, 325] on button "Search" at bounding box center [522, 334] width 42 height 19
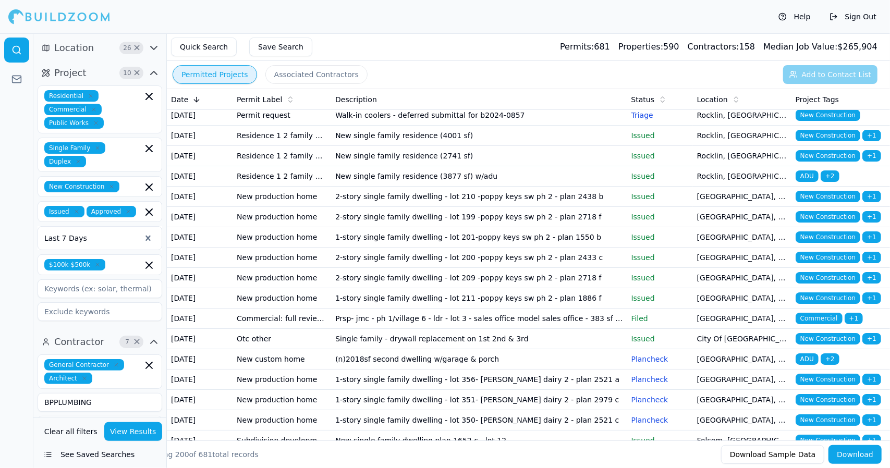
scroll to position [2507, 0]
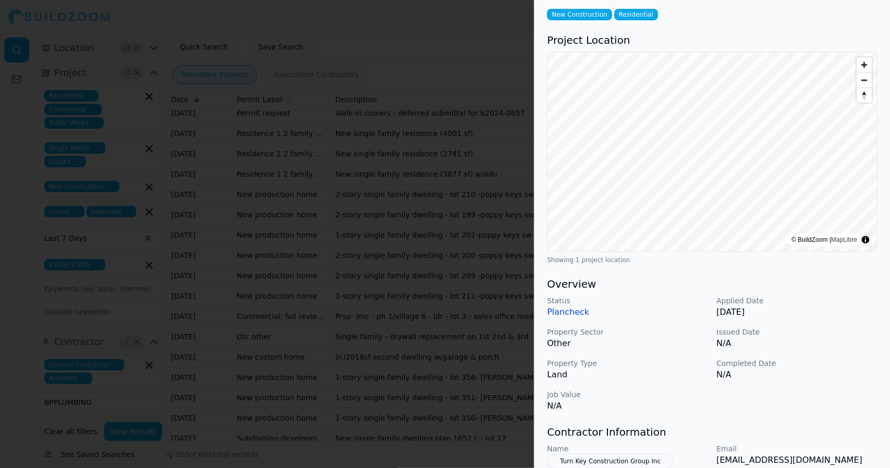
scroll to position [0, 0]
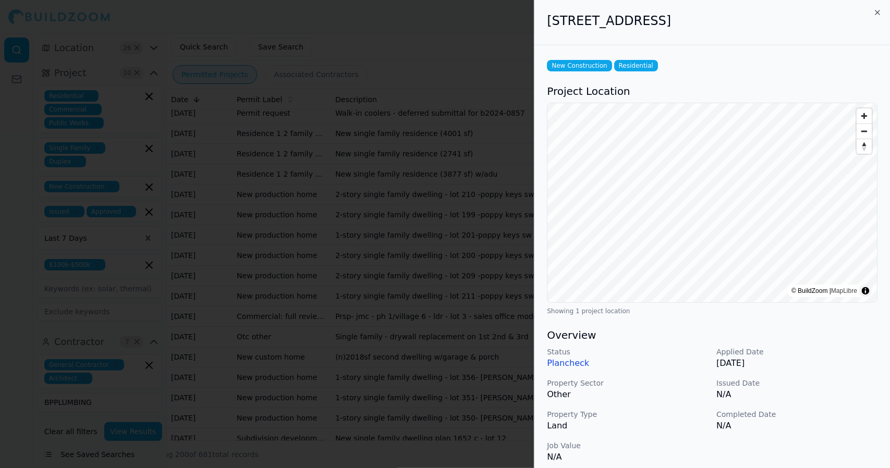
click at [824, 50] on div "New Construction Residential Project Location © BuildZoom | MapLibre Showing 1 …" at bounding box center [711, 368] width 355 height 647
click at [876, 10] on icon "button" at bounding box center [877, 12] width 8 height 8
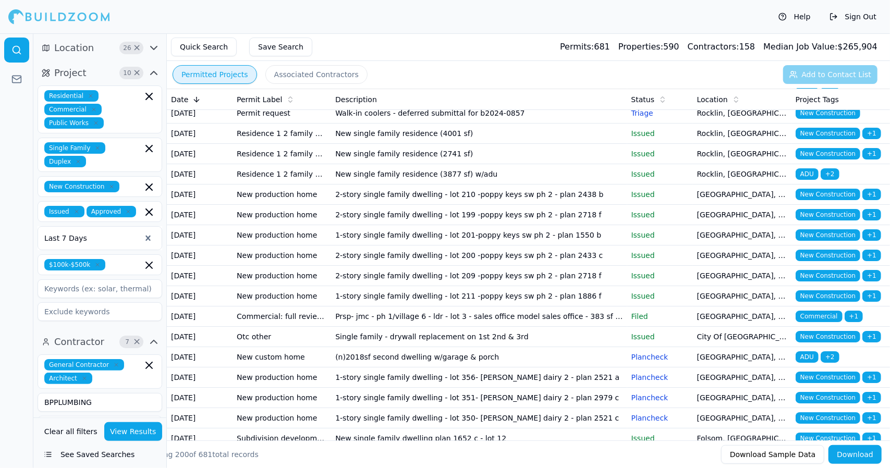
drag, startPoint x: 653, startPoint y: 179, endPoint x: 648, endPoint y: 176, distance: 5.4
drag, startPoint x: 648, startPoint y: 176, endPoint x: 434, endPoint y: 178, distance: 214.2
drag, startPoint x: 434, startPoint y: 178, endPoint x: 406, endPoint y: 181, distance: 28.8
drag, startPoint x: 406, startPoint y: 181, endPoint x: 325, endPoint y: 176, distance: 80.4
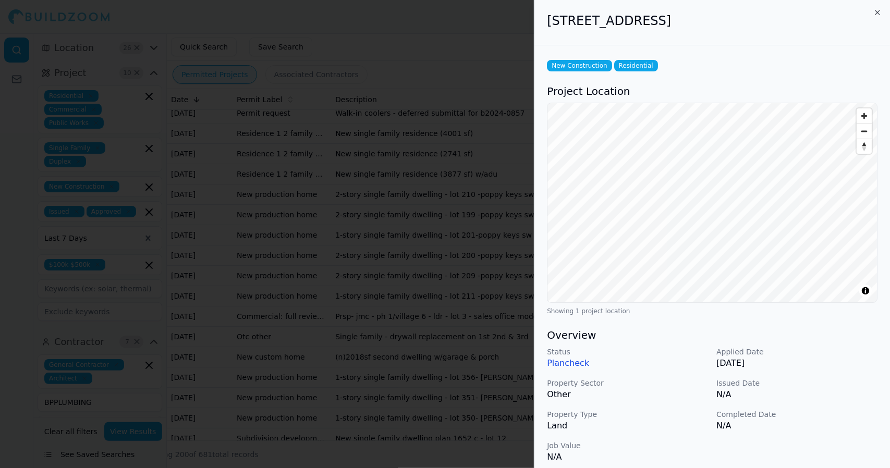
drag, startPoint x: 763, startPoint y: 22, endPoint x: 542, endPoint y: 33, distance: 221.3
click at [542, 33] on div "614 Broken Top Ct, Folsom, CA, 95630" at bounding box center [711, 22] width 355 height 45
copy h2 "614 Broken Top Ct, Folsom, CA, 95630"
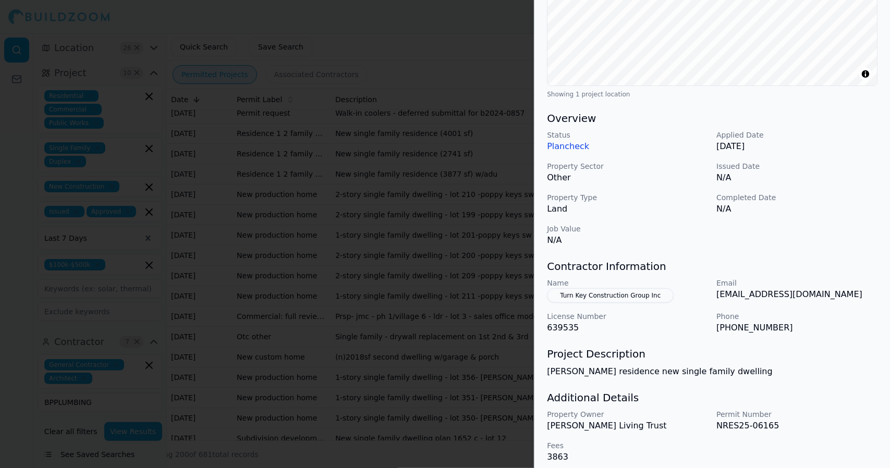
scroll to position [224, 0]
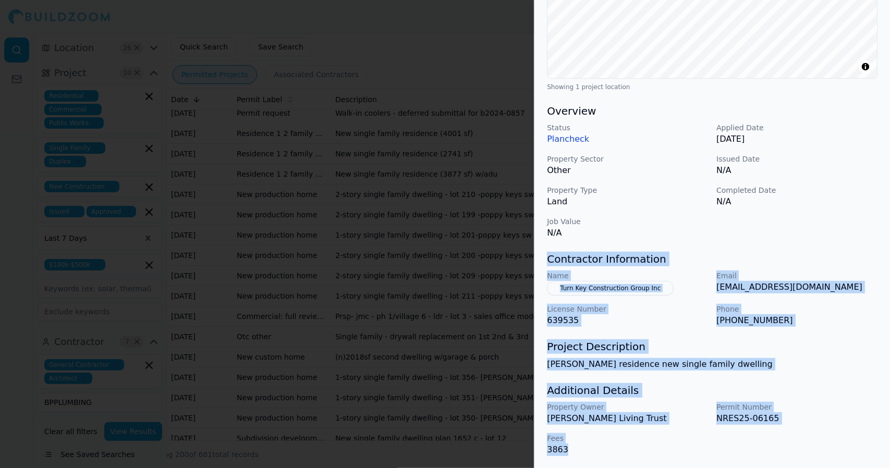
drag, startPoint x: 580, startPoint y: 446, endPoint x: 543, endPoint y: 258, distance: 191.1
click at [543, 258] on div "New Construction Residential Project Location © BuildZoom | MapLibre Showing 1 …" at bounding box center [711, 144] width 355 height 647
copy div "Contractor Information Name Turn Key Construction Group Inc Email kent@tkcginc.…"
